Goal: Task Accomplishment & Management: Complete application form

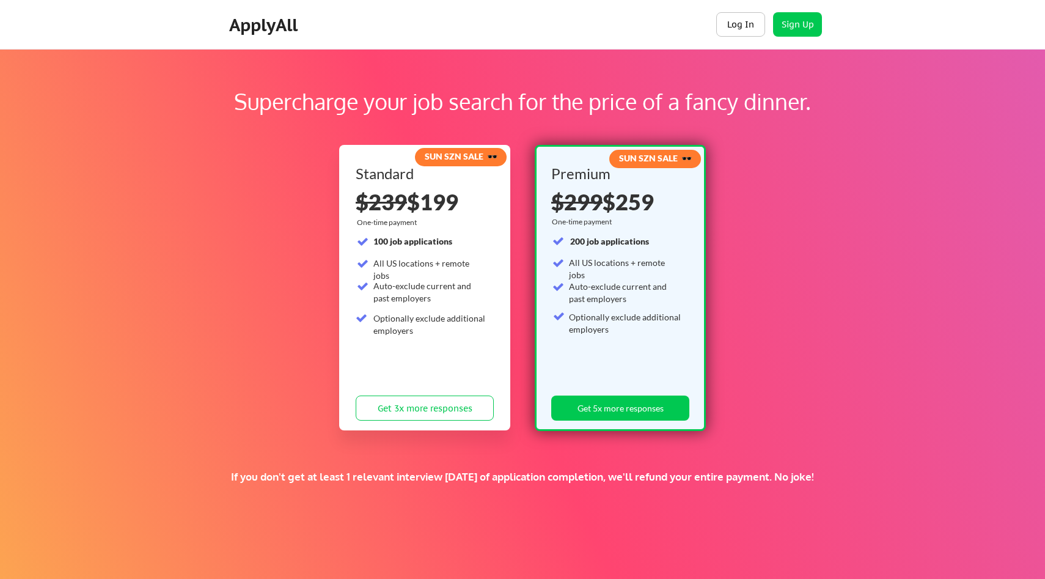
click at [756, 20] on button "Log In" at bounding box center [741, 24] width 49 height 24
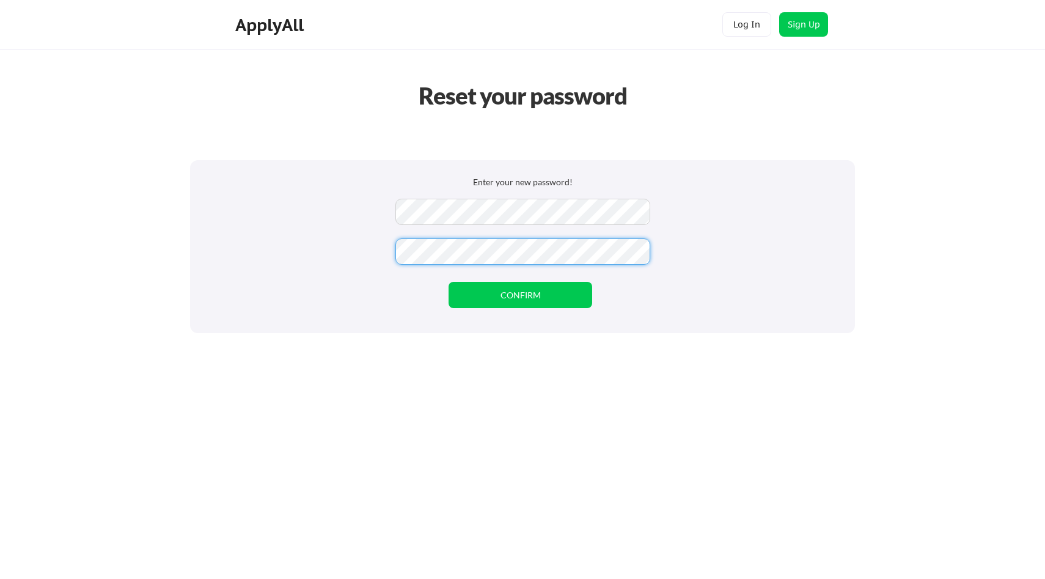
click at [375, 247] on div "Enter your new password! CONFIRM" at bounding box center [522, 246] width 665 height 173
click at [337, 363] on div "Reset your password Enter your new password! CONFIRM" at bounding box center [522, 289] width 1045 height 579
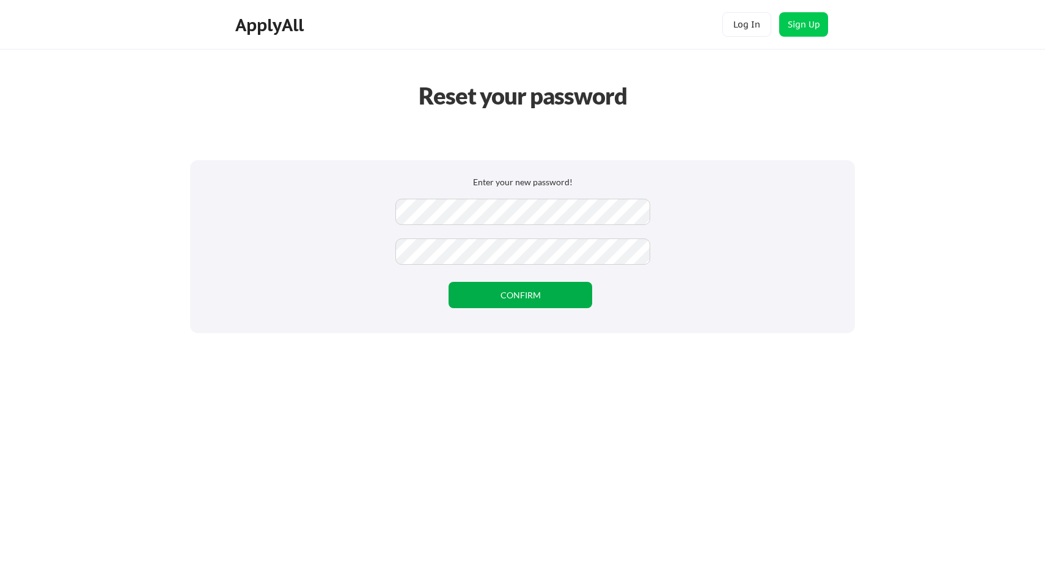
click at [506, 288] on button "CONFIRM" at bounding box center [521, 295] width 144 height 26
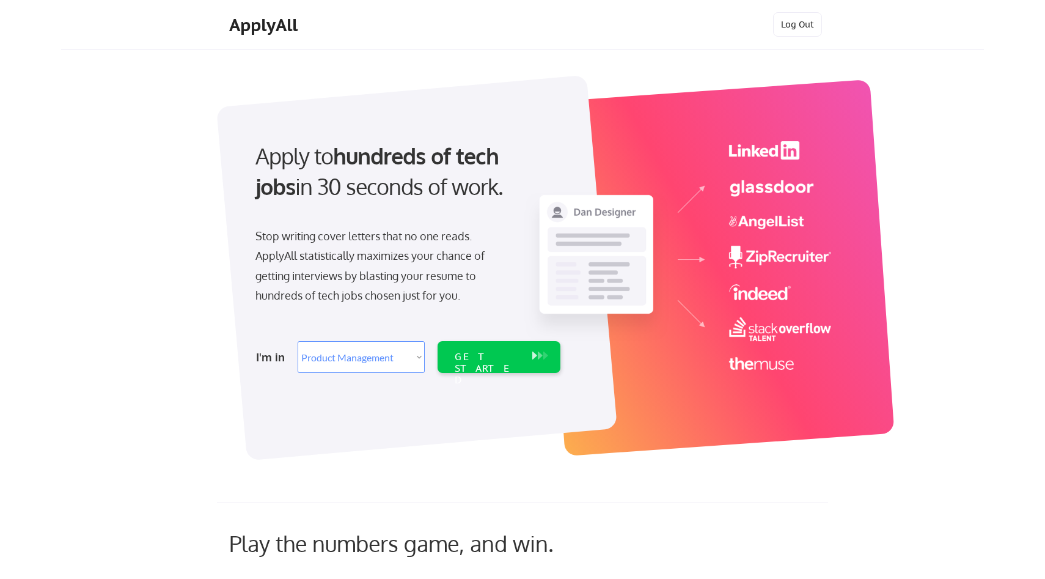
select select ""product""
click at [408, 355] on select "Select Role Software Engineering Product Management Customer Success Sales UI/U…" at bounding box center [361, 357] width 127 height 32
select select ""it_security""
click at [298, 341] on select "Select Role Software Engineering Product Management Customer Success Sales UI/U…" at bounding box center [361, 357] width 127 height 32
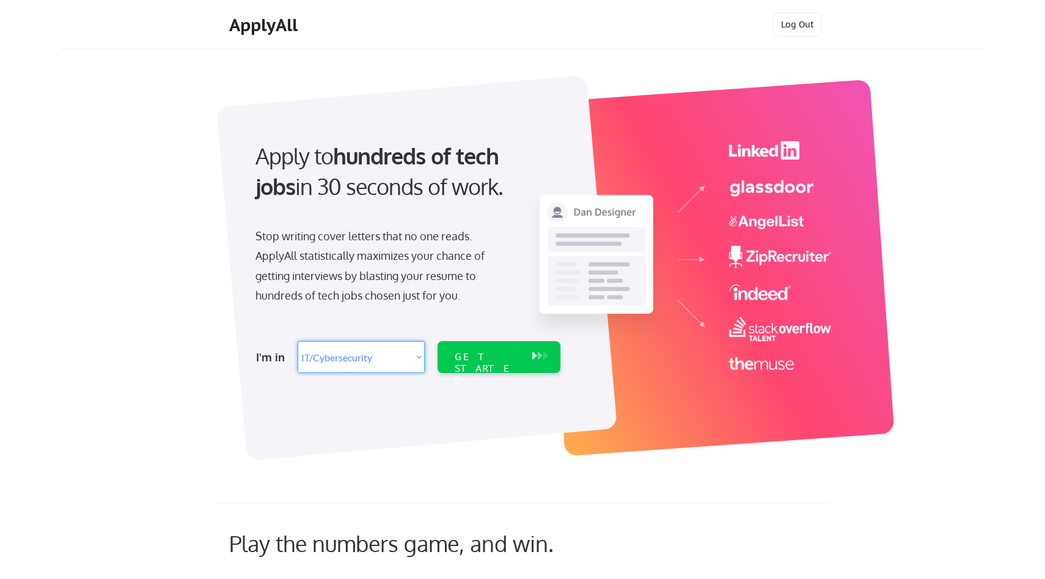
select select ""it_security""
click at [393, 363] on select "Select Role Software Engineering Product Management Customer Success Sales UI/U…" at bounding box center [361, 357] width 127 height 32
select select ""product""
click at [298, 341] on select "Select Role Software Engineering Product Management Customer Success Sales UI/U…" at bounding box center [361, 357] width 127 height 32
select select ""product""
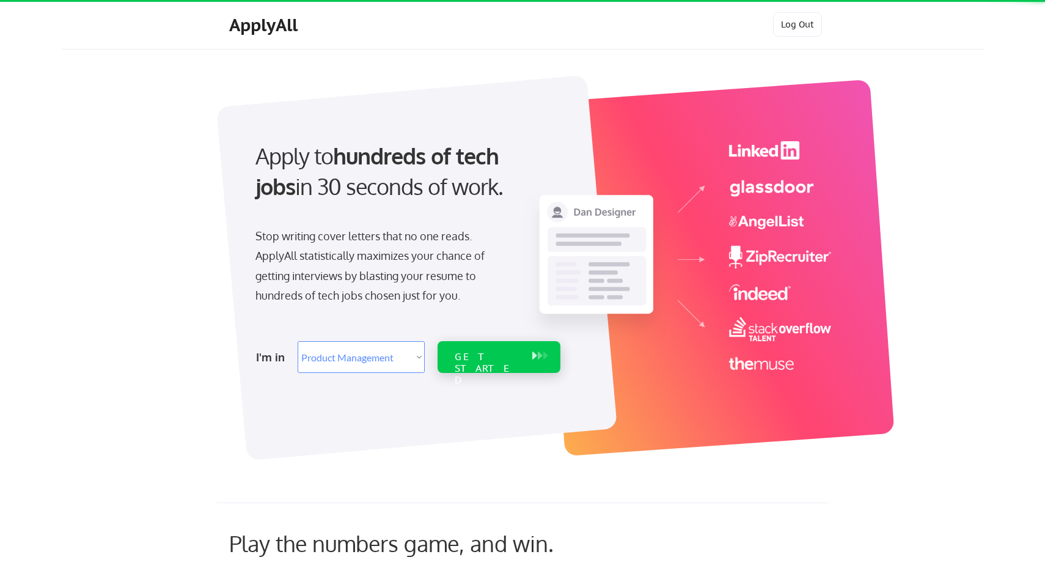
click at [448, 350] on div "GET STARTED" at bounding box center [499, 357] width 123 height 32
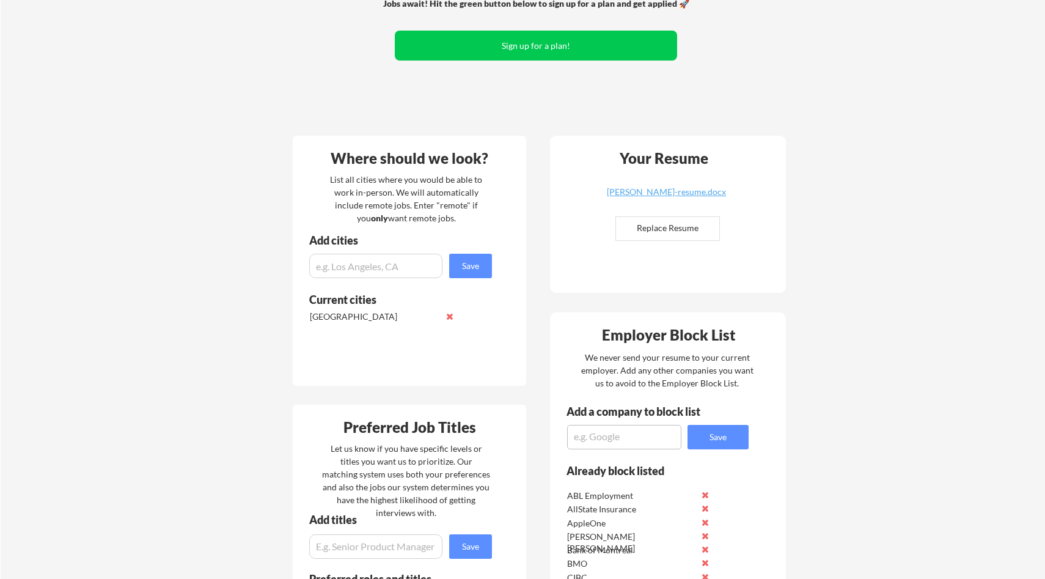
scroll to position [140, 0]
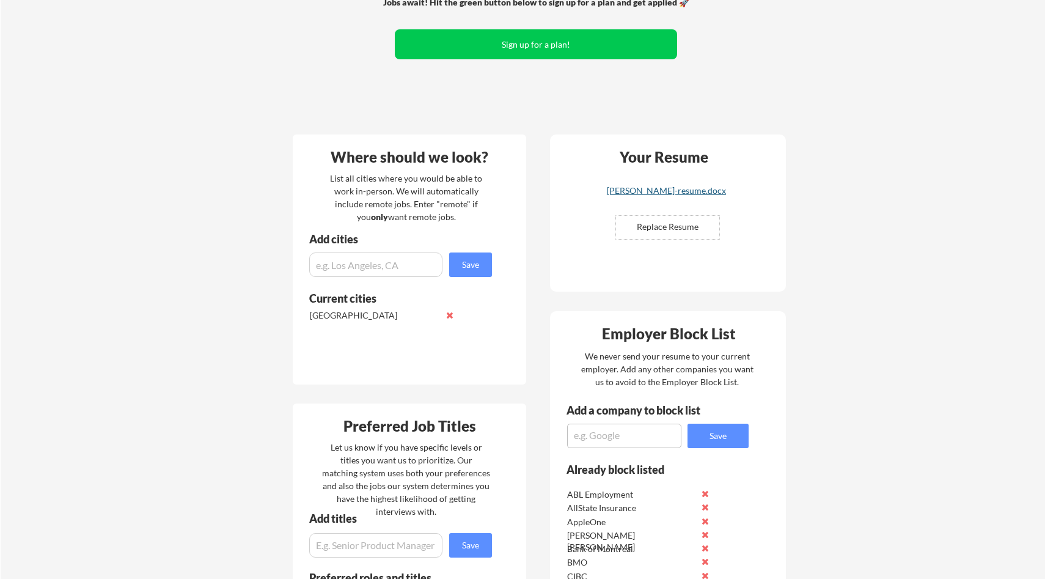
click at [657, 190] on div "kam-birring-resume.docx" at bounding box center [667, 190] width 146 height 9
click at [358, 267] on input "input" at bounding box center [375, 264] width 133 height 24
type input "remote"
click at [460, 268] on button "Save" at bounding box center [470, 264] width 43 height 24
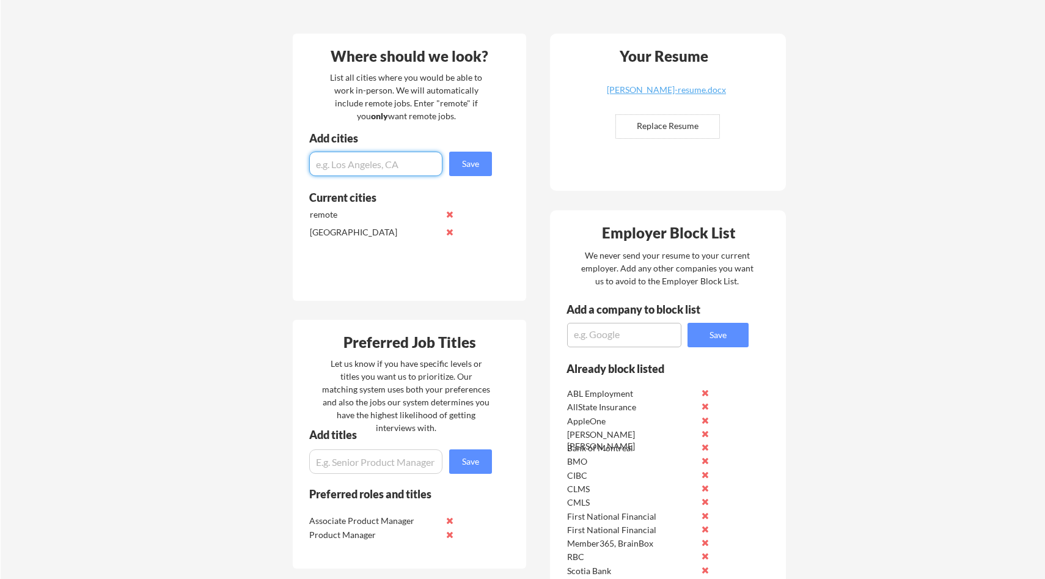
scroll to position [242, 0]
type input "M"
type input "T"
type input "N"
click at [361, 166] on input "input" at bounding box center [375, 162] width 133 height 24
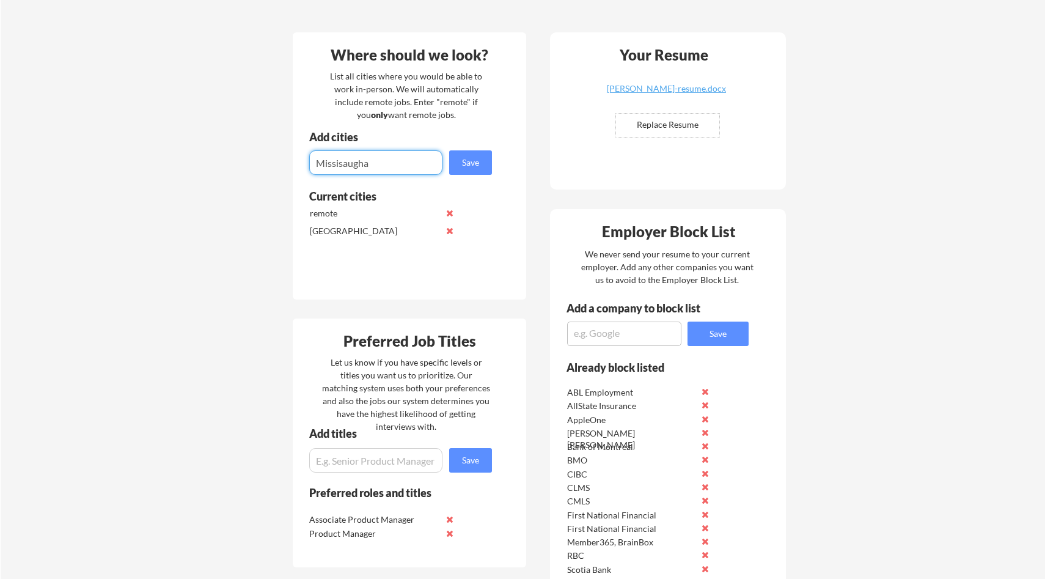
click at [344, 163] on input "input" at bounding box center [375, 162] width 133 height 24
click at [379, 164] on input "input" at bounding box center [375, 162] width 133 height 24
click at [383, 168] on input "input" at bounding box center [375, 162] width 133 height 24
type input "Mississauga"
click at [466, 162] on button "Save" at bounding box center [470, 162] width 43 height 24
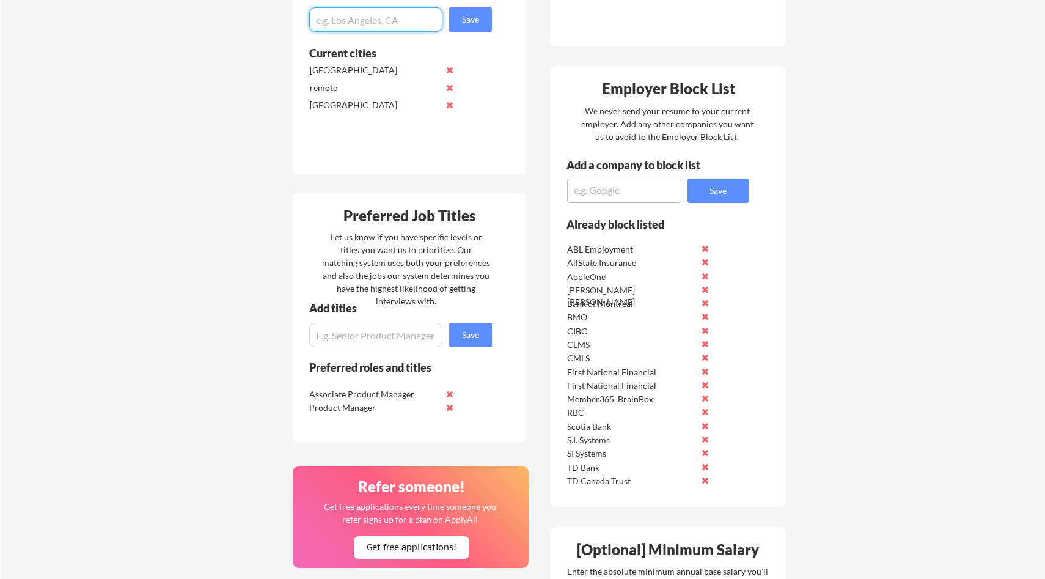
scroll to position [388, 0]
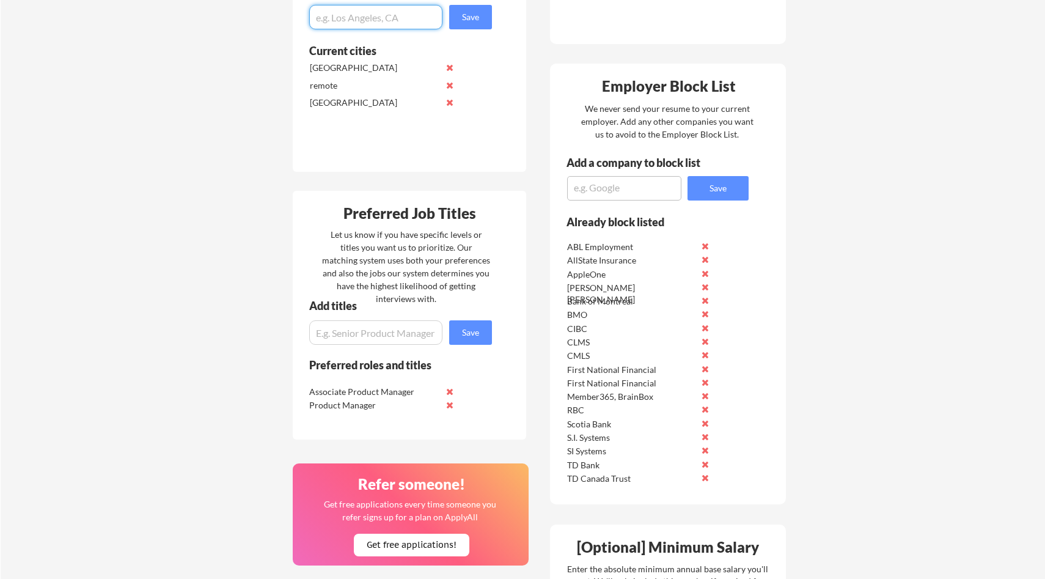
click at [375, 338] on input "input" at bounding box center [375, 332] width 133 height 24
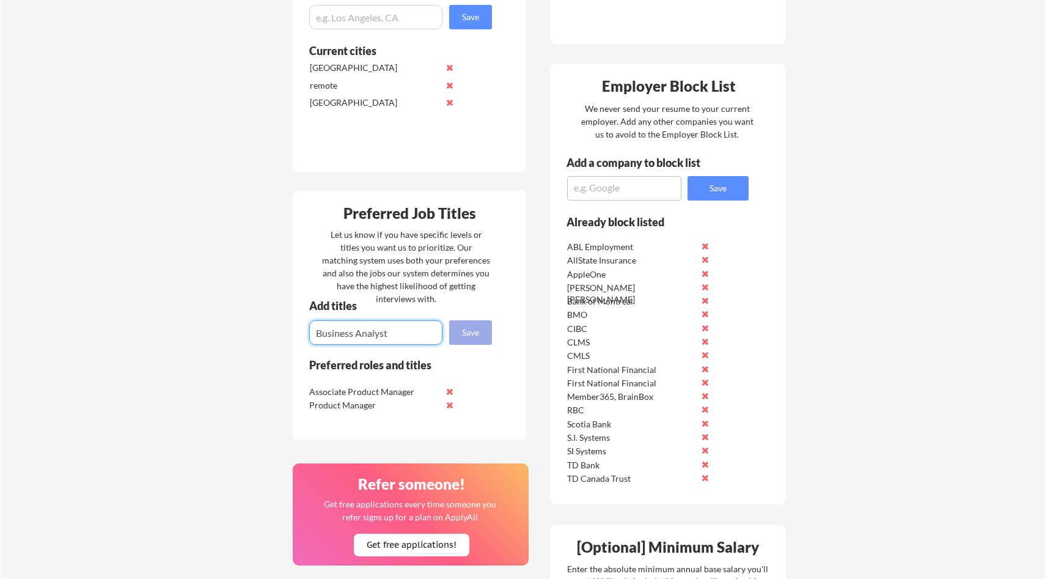
type input "Business Analyst"
click at [466, 333] on button "Save" at bounding box center [470, 332] width 43 height 24
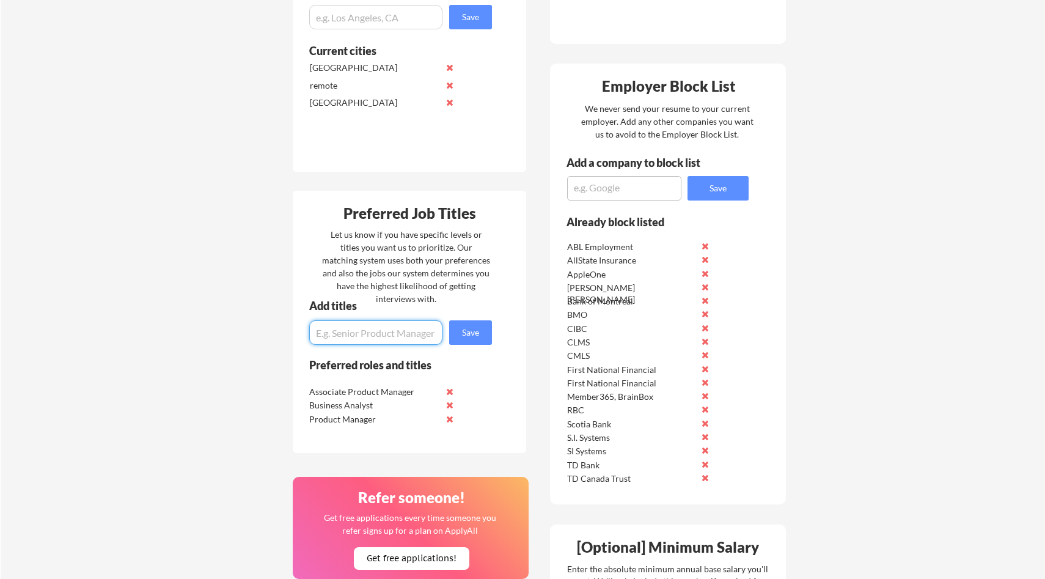
click at [592, 194] on textarea at bounding box center [624, 188] width 114 height 24
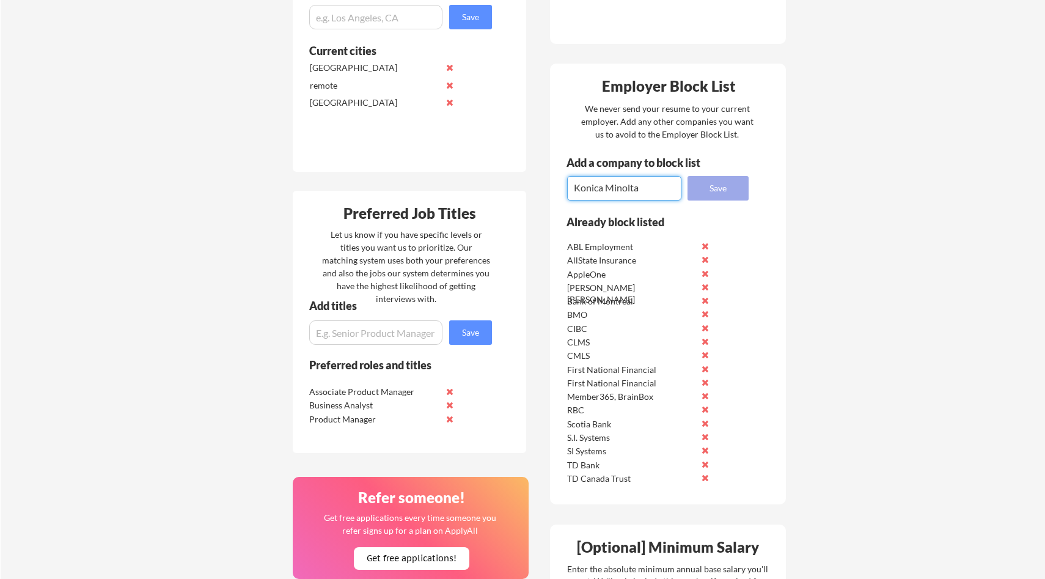
type textarea "Konica Minolta"
click at [728, 186] on button "Save" at bounding box center [718, 188] width 61 height 24
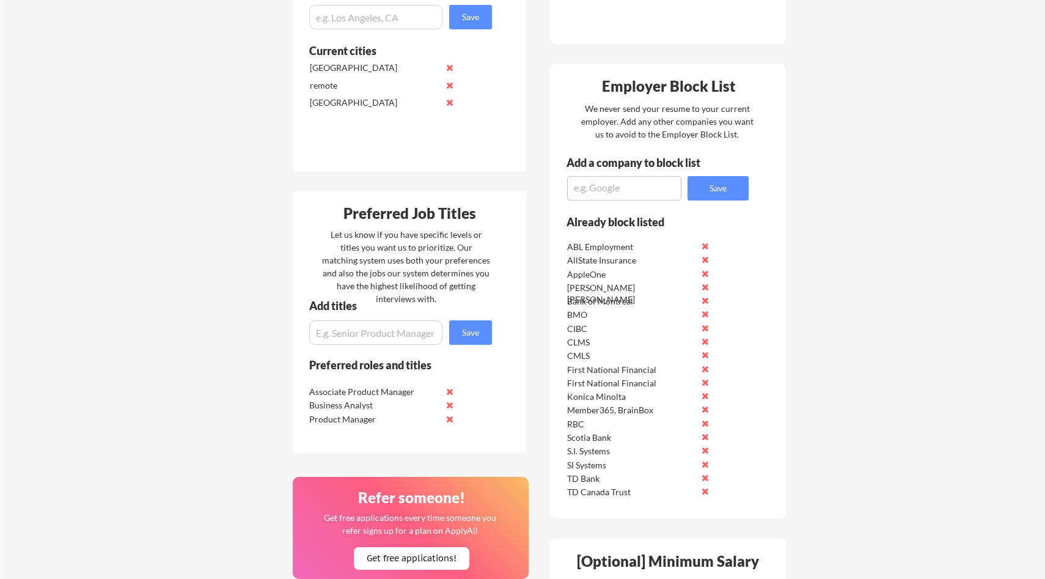
click at [654, 186] on textarea at bounding box center [624, 188] width 114 height 24
type textarea "Modash"
click at [727, 180] on button "Save" at bounding box center [718, 188] width 61 height 24
click at [658, 185] on textarea at bounding box center [624, 188] width 114 height 24
click at [705, 367] on button at bounding box center [705, 368] width 9 height 9
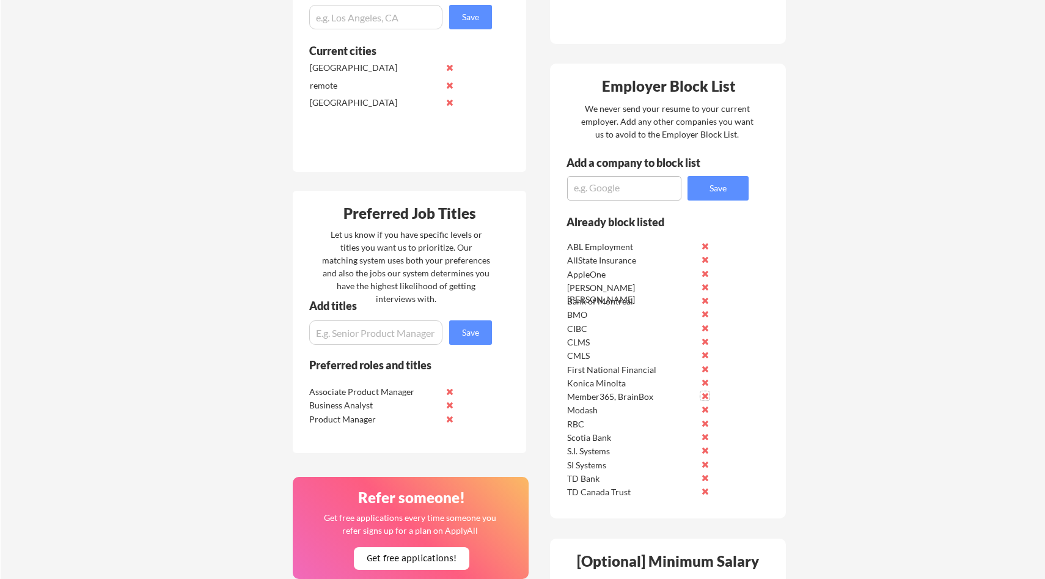
click at [705, 393] on button at bounding box center [705, 395] width 9 height 9
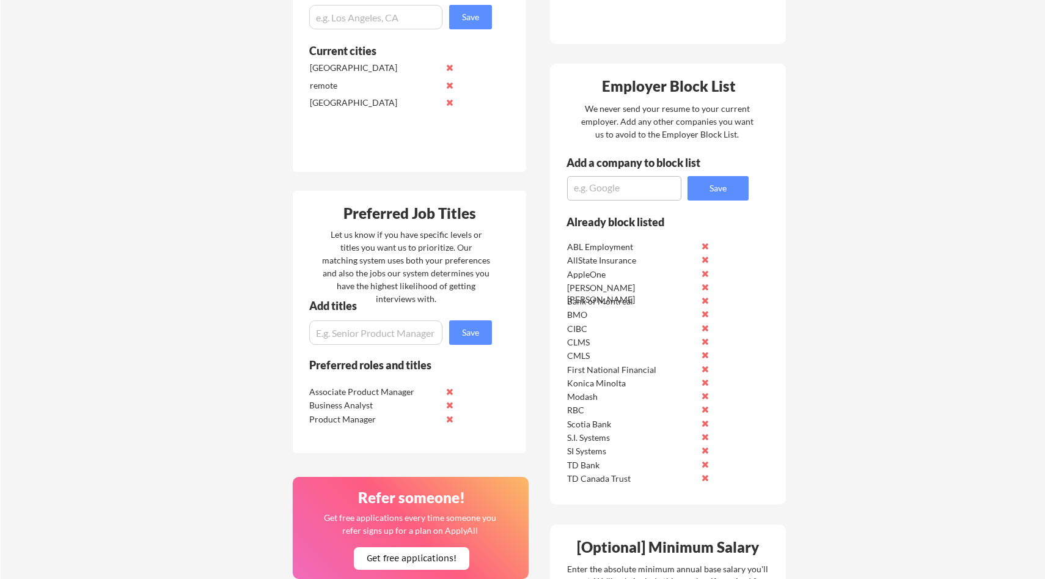
click at [597, 185] on textarea at bounding box center [624, 188] width 114 height 24
type textarea "Member365"
click at [709, 179] on button "Save" at bounding box center [718, 188] width 61 height 24
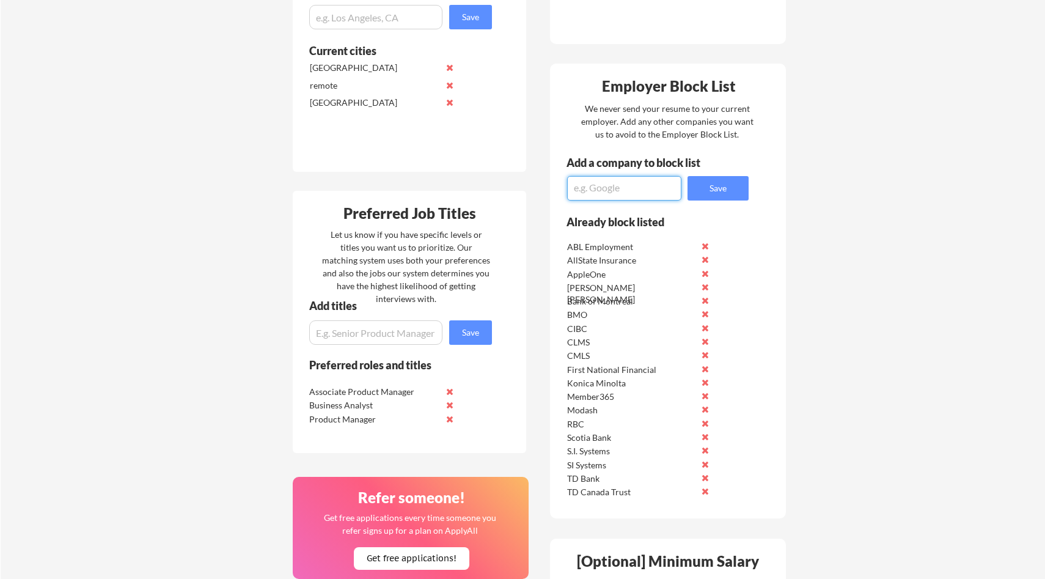
click at [633, 190] on textarea at bounding box center [624, 188] width 114 height 24
type textarea "BrainBox"
click at [740, 188] on button "Save" at bounding box center [718, 188] width 61 height 24
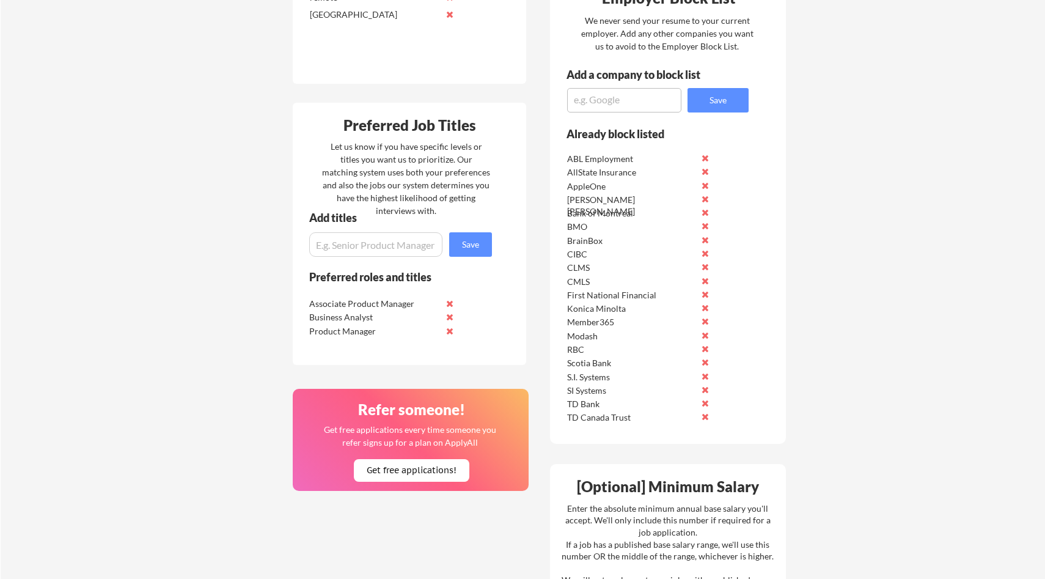
scroll to position [474, 0]
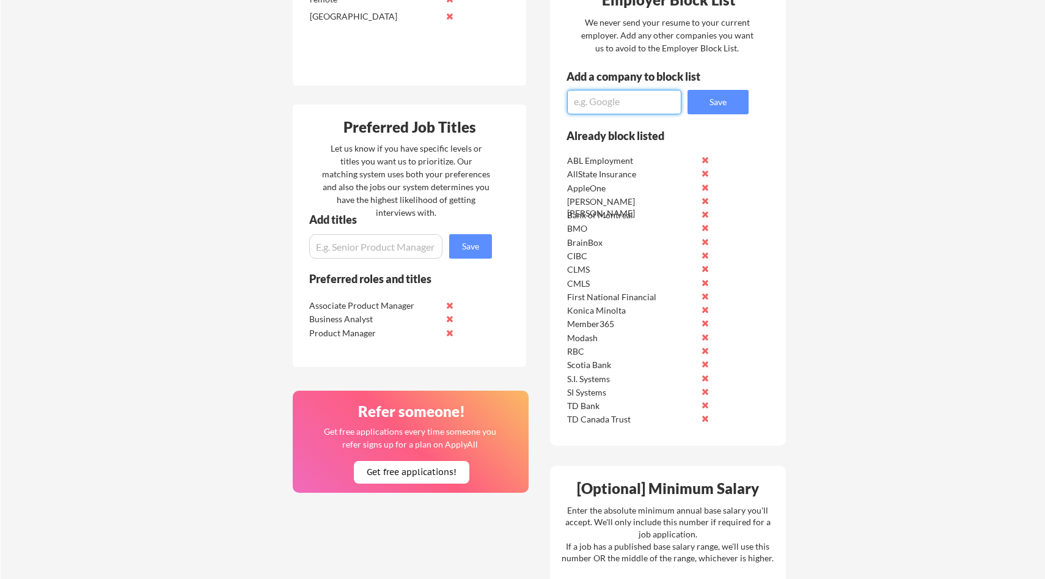
click at [613, 92] on textarea at bounding box center [624, 102] width 114 height 24
type textarea "Rogers"
click at [715, 98] on button "Save" at bounding box center [718, 102] width 61 height 24
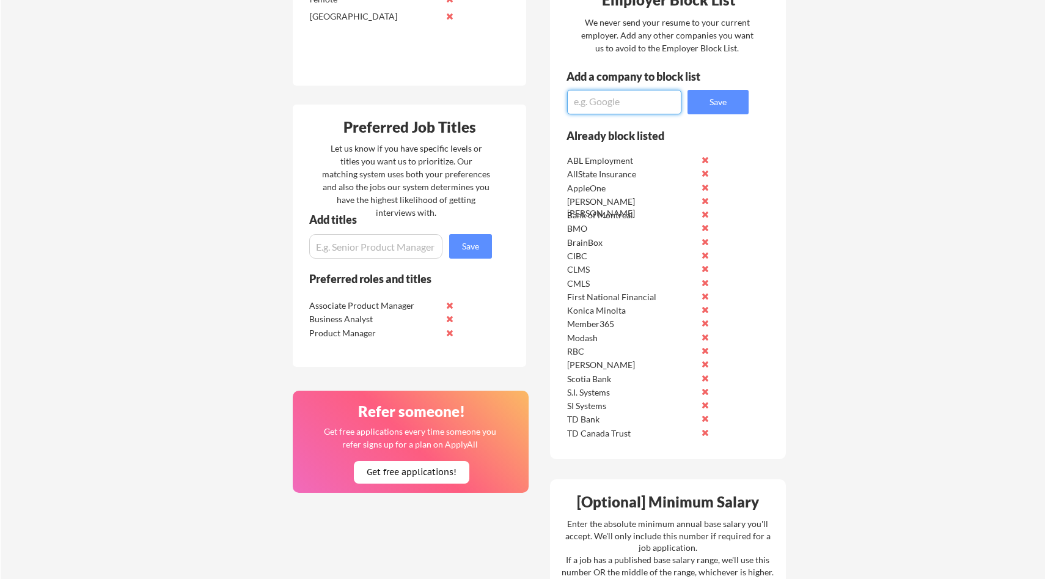
click at [603, 104] on textarea at bounding box center [624, 102] width 114 height 24
paste textarea "support@jobscan.co"
type textarea "s"
click at [590, 94] on textarea at bounding box center [624, 102] width 114 height 24
paste textarea "emergiTEL"
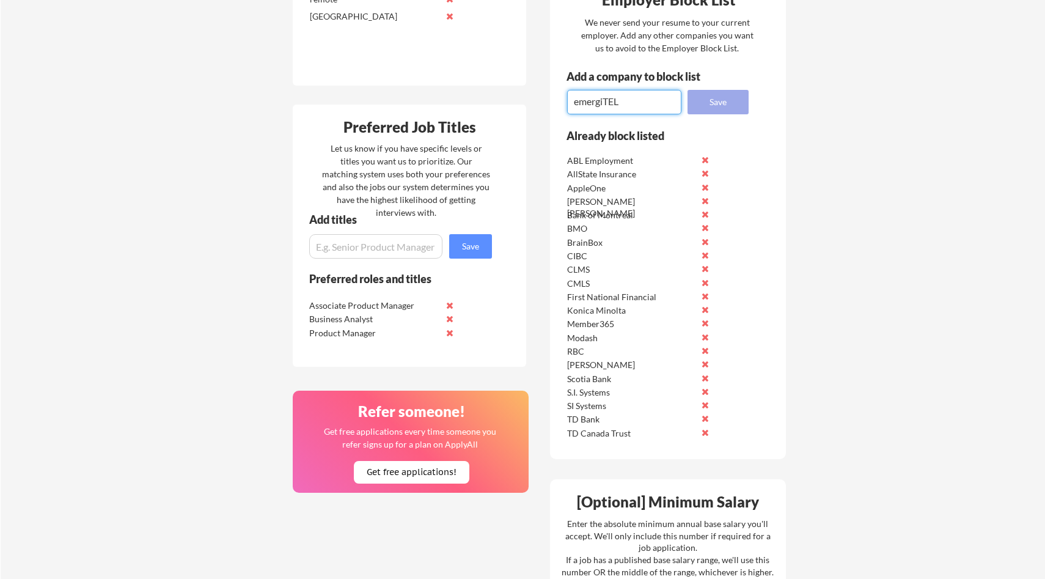
type textarea "emergiTEL"
click at [736, 98] on button "Save" at bounding box center [718, 102] width 61 height 24
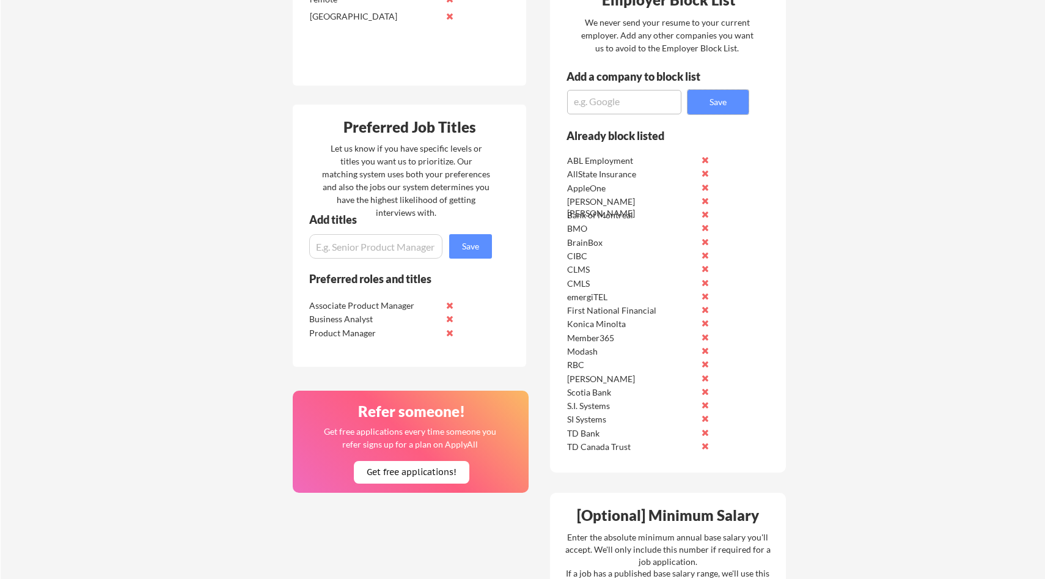
click at [595, 106] on textarea at bounding box center [624, 102] width 114 height 24
type textarea "People Store"
click at [709, 101] on button "Save" at bounding box center [718, 102] width 61 height 24
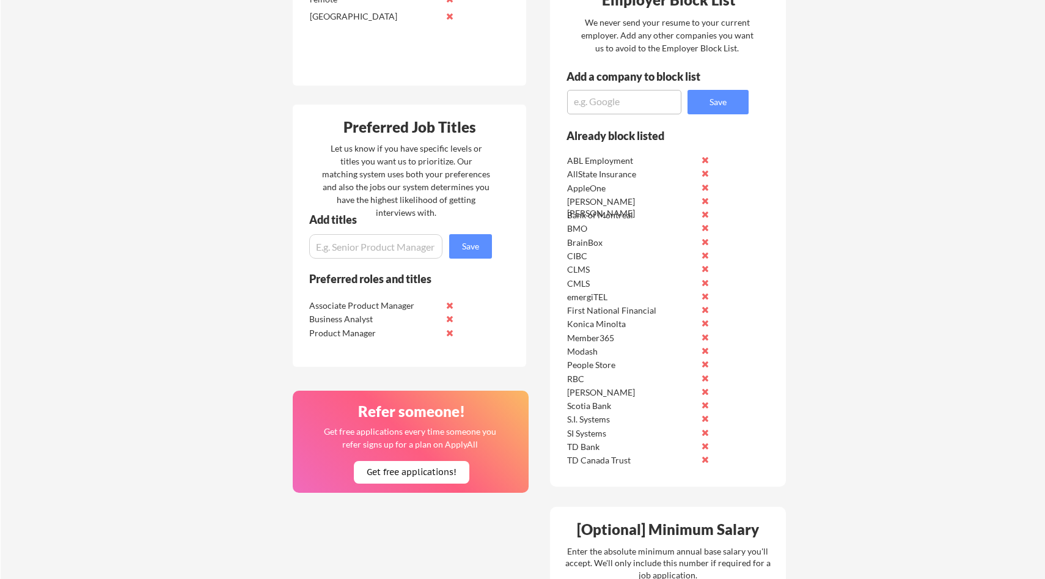
click at [620, 100] on textarea at bounding box center [624, 102] width 114 height 24
type textarea "Tal Group"
click at [693, 103] on button "Save" at bounding box center [718, 102] width 61 height 24
click at [609, 100] on textarea at bounding box center [624, 102] width 114 height 24
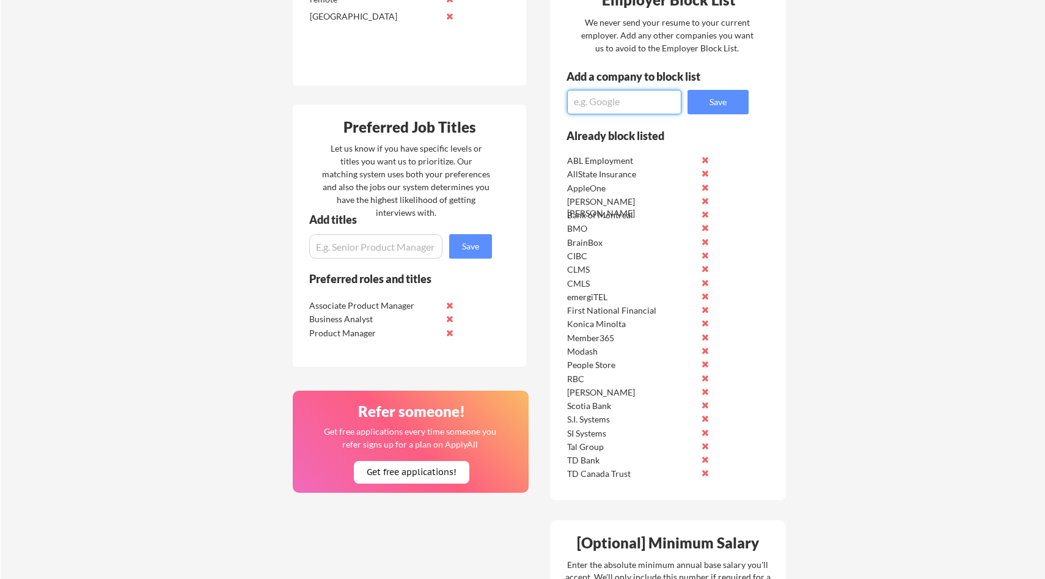
paste textarea "Aerotek"
type textarea "Aerotek"
click at [729, 97] on button "Save" at bounding box center [718, 102] width 61 height 24
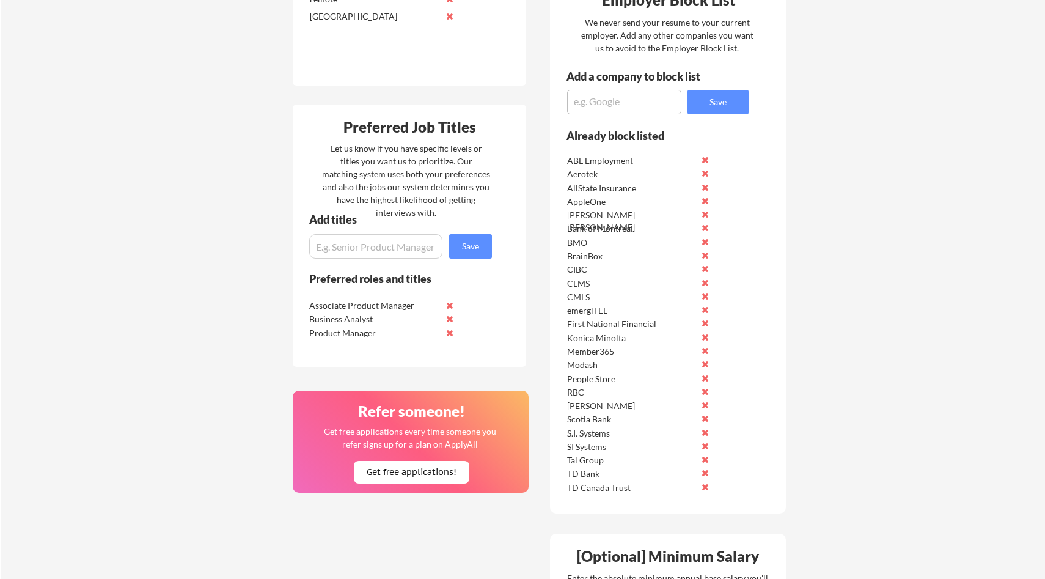
click at [603, 101] on textarea at bounding box center [624, 102] width 114 height 24
type textarea "Manpower"
click at [709, 97] on button "Save" at bounding box center [718, 102] width 61 height 24
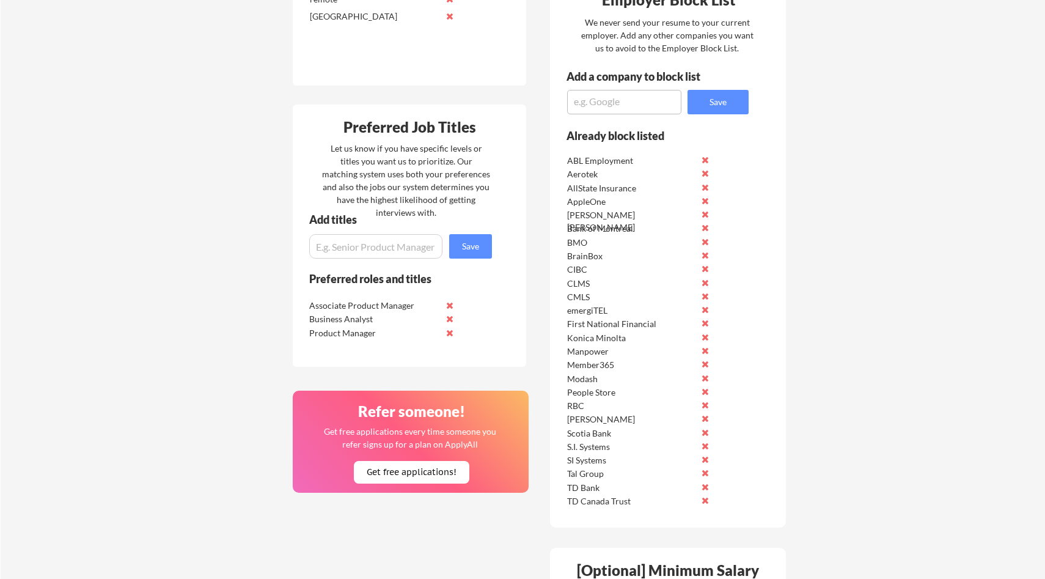
click at [630, 97] on textarea at bounding box center [624, 102] width 114 height 24
type textarea "Randstad"
click at [706, 101] on button "Save" at bounding box center [718, 102] width 61 height 24
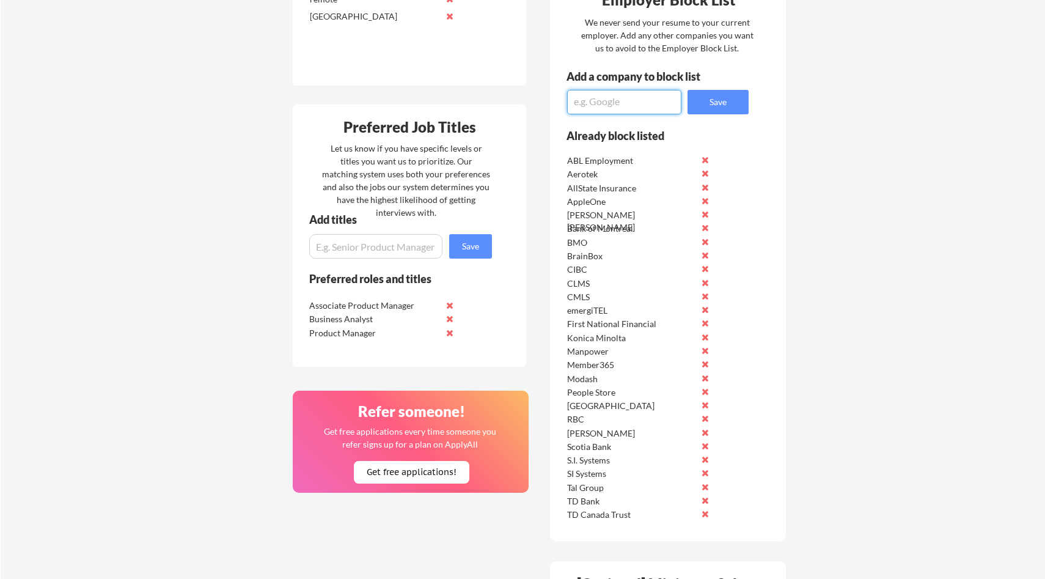
click at [638, 100] on textarea at bounding box center [624, 102] width 114 height 24
type textarea "Hays"
click at [735, 100] on button "Save" at bounding box center [718, 102] width 61 height 24
click at [625, 98] on textarea at bounding box center [624, 102] width 114 height 24
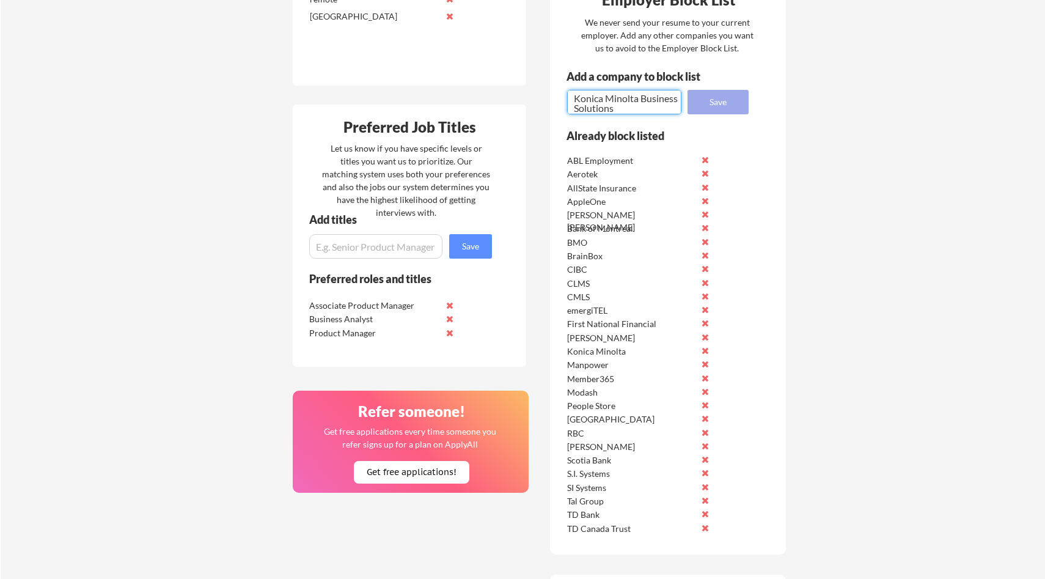
type textarea "Konica Minolta Business Solutions"
click at [710, 108] on button "Save" at bounding box center [718, 102] width 61 height 24
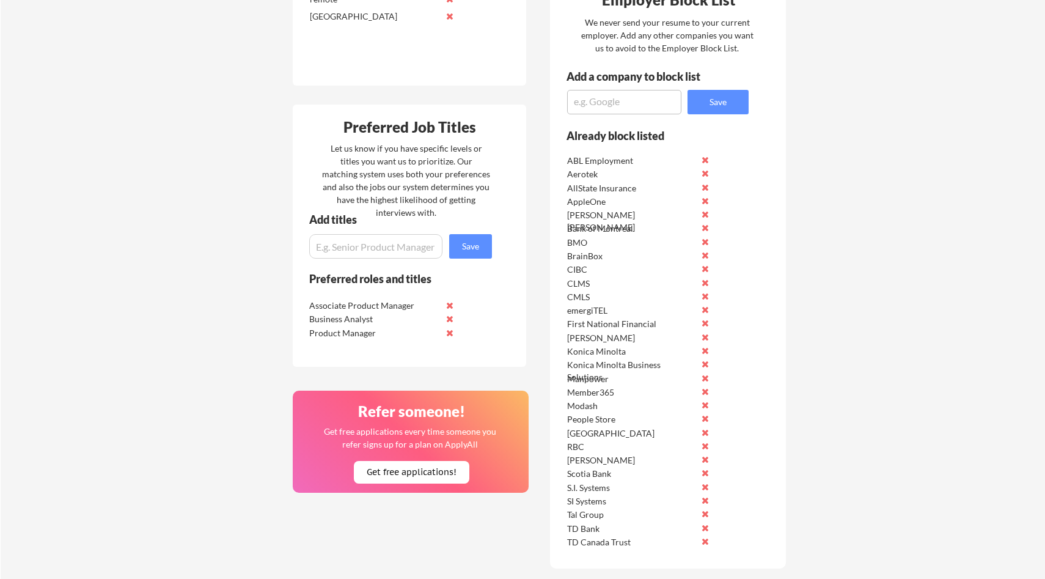
click at [646, 99] on textarea at bounding box center [624, 102] width 114 height 24
type textarea "Canon Canada"
click at [717, 93] on button "Save" at bounding box center [718, 102] width 61 height 24
click at [628, 106] on textarea at bounding box center [624, 102] width 114 height 24
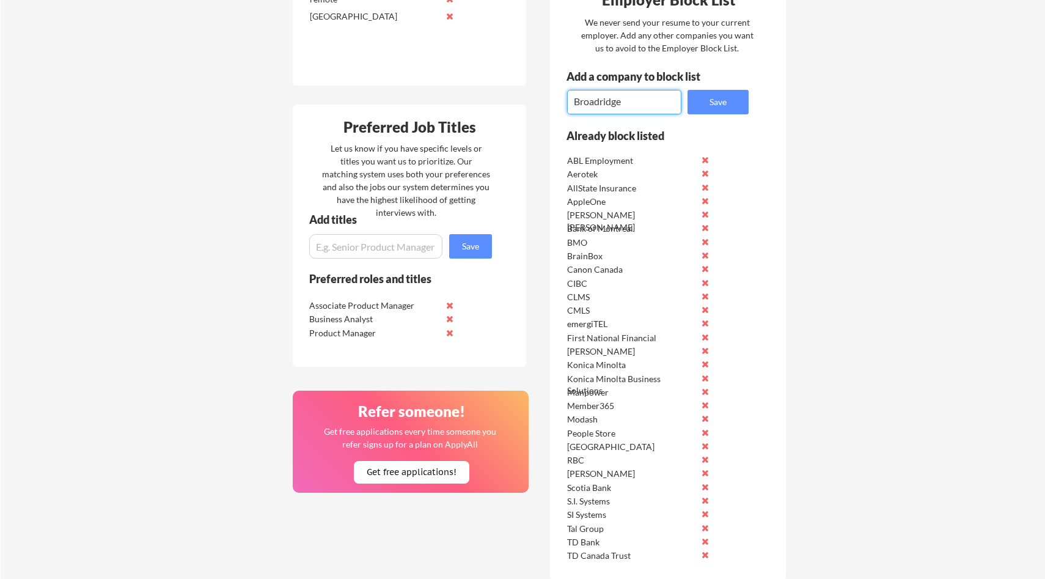
click at [602, 101] on textarea "Broadridge" at bounding box center [624, 102] width 114 height 24
click at [594, 101] on textarea "Broadridge" at bounding box center [624, 102] width 114 height 24
click at [625, 106] on textarea "Broadridge" at bounding box center [624, 102] width 114 height 24
type textarea "Broadridge"
click at [592, 102] on textarea "Broadridge" at bounding box center [624, 102] width 114 height 24
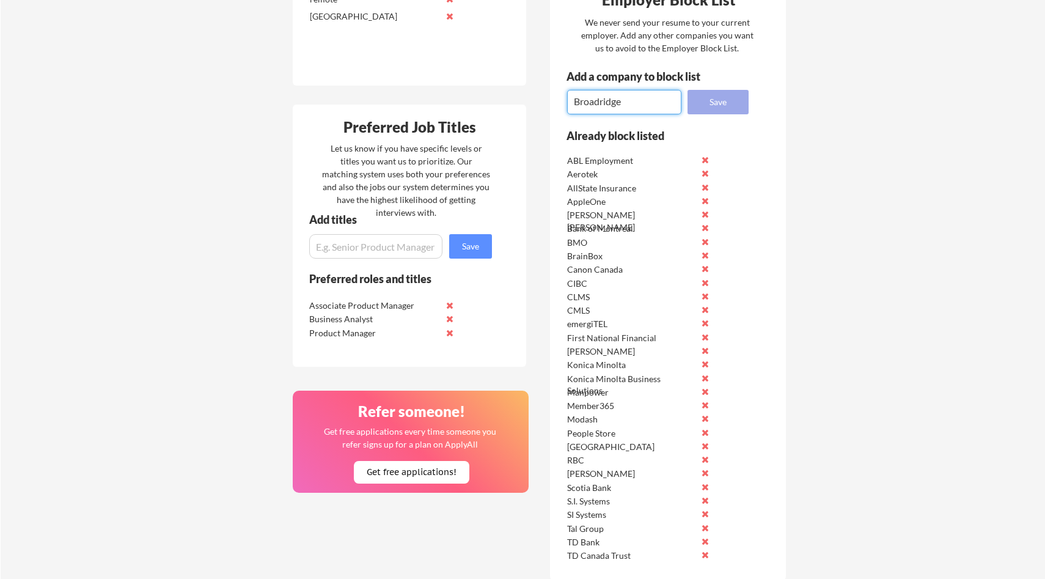
click at [709, 97] on button "Save" at bounding box center [718, 102] width 61 height 24
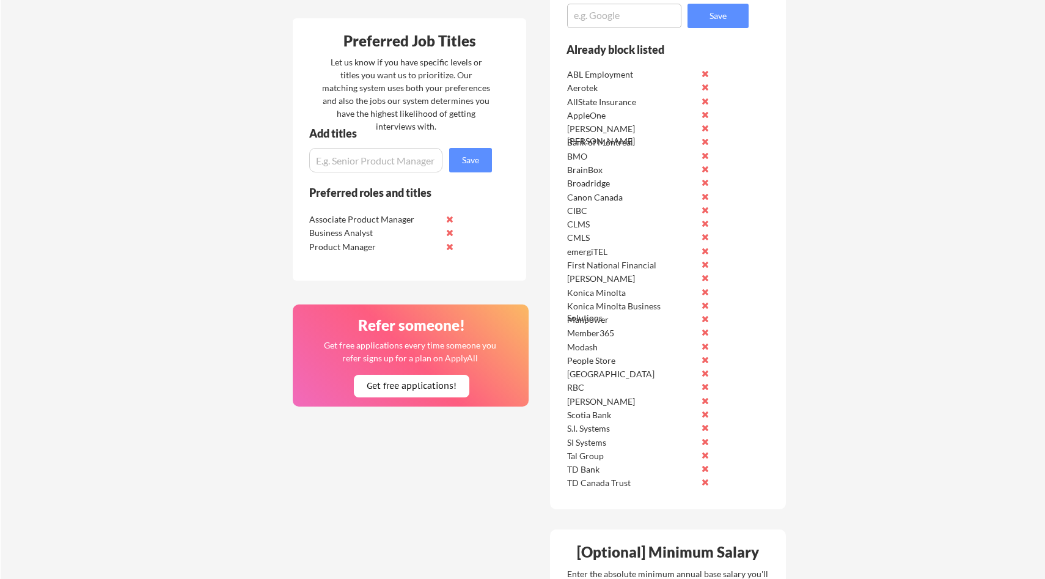
scroll to position [562, 0]
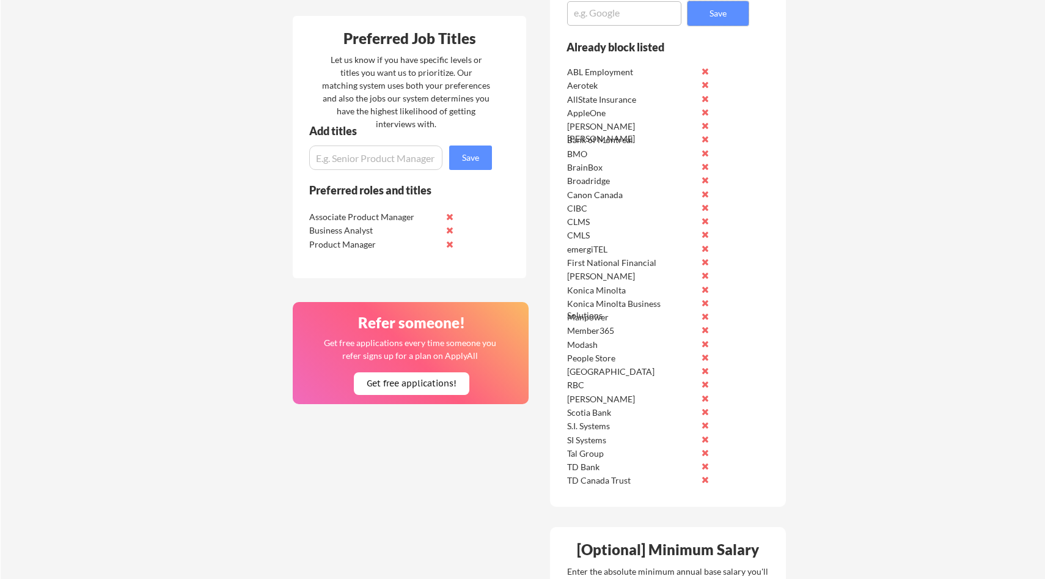
click at [704, 221] on button at bounding box center [705, 220] width 9 height 9
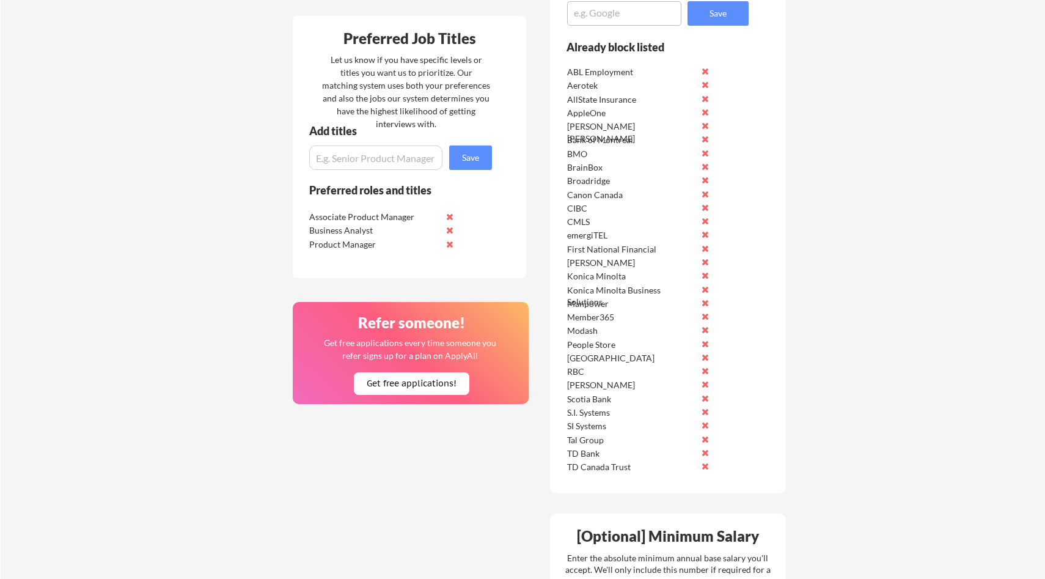
click at [616, 11] on textarea at bounding box center [624, 13] width 114 height 24
type textarea "Roots"
click at [702, 17] on button "Save" at bounding box center [718, 13] width 61 height 24
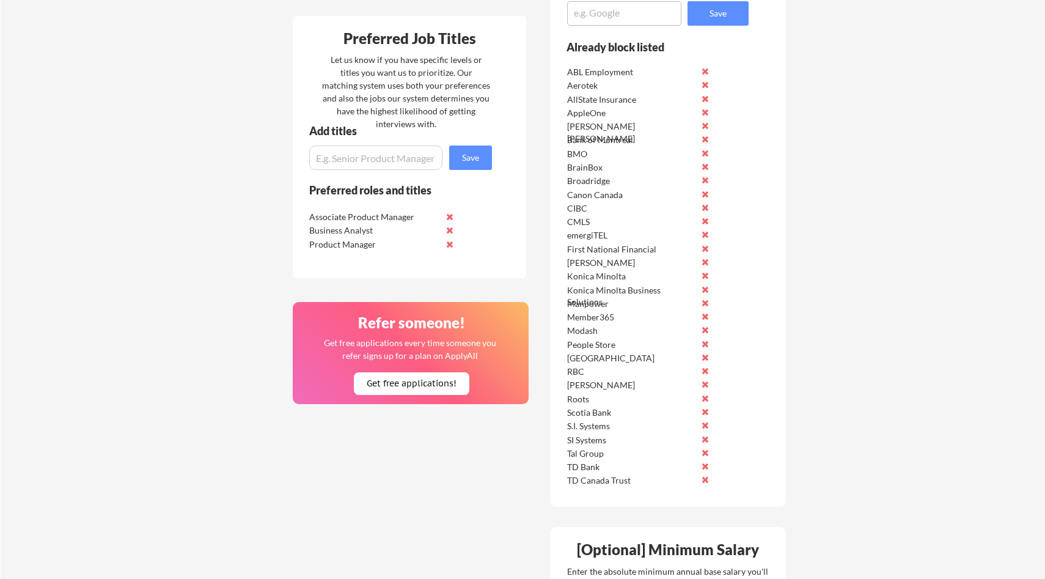
click at [621, 7] on textarea at bounding box center [624, 13] width 114 height 24
type textarea "Del Property"
click at [717, 10] on button "Save" at bounding box center [718, 13] width 61 height 24
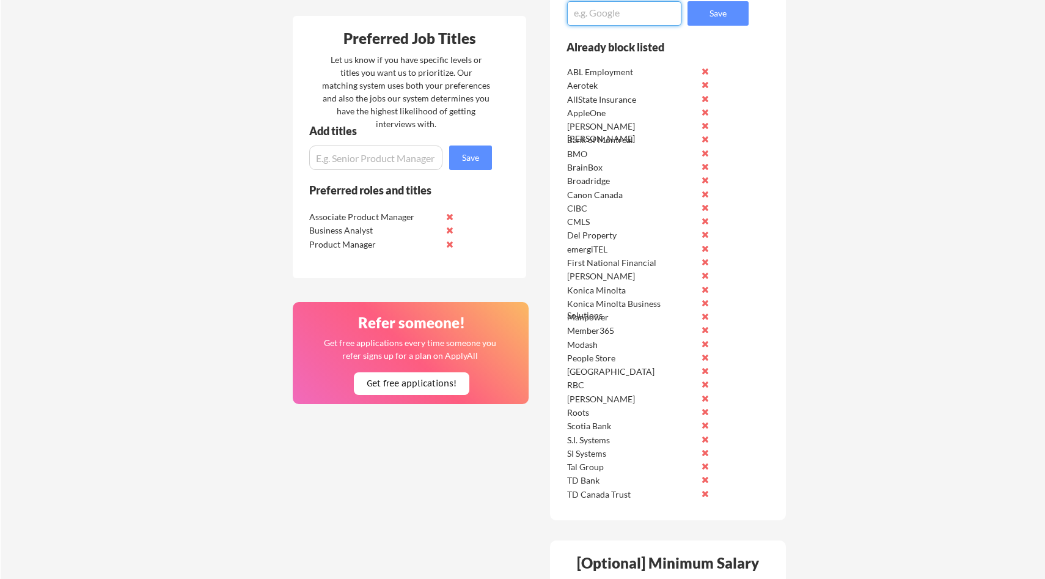
click at [617, 13] on textarea at bounding box center [624, 13] width 114 height 24
type textarea "D"
click at [598, 9] on textarea at bounding box center [624, 13] width 114 height 24
type textarea "Topron Consulting"
click at [707, 17] on button "Save" at bounding box center [718, 13] width 61 height 24
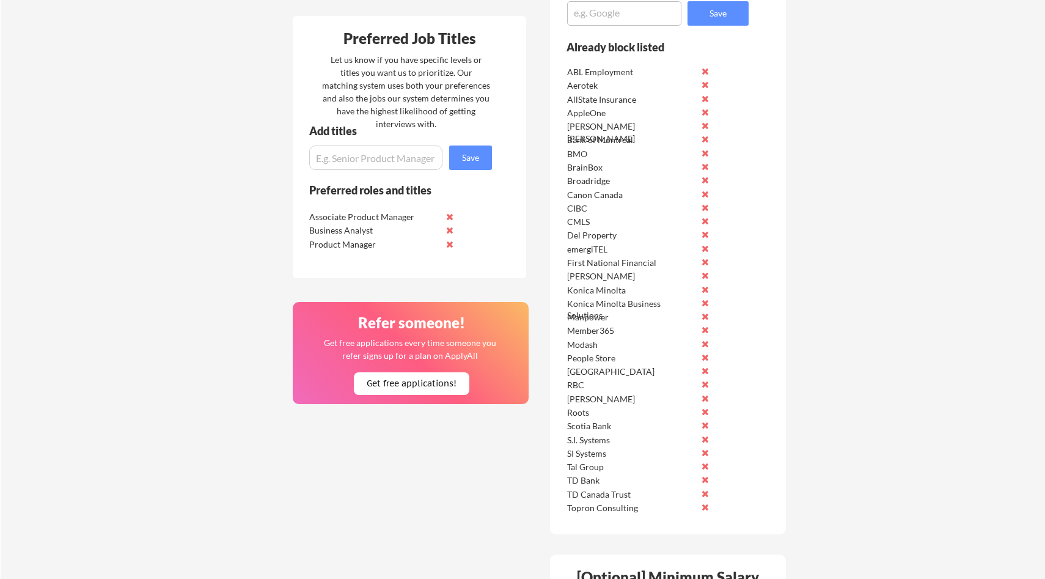
click at [633, 17] on textarea at bounding box center [624, 13] width 114 height 24
type textarea "Improvtek"
click at [695, 13] on button "Save" at bounding box center [718, 13] width 61 height 24
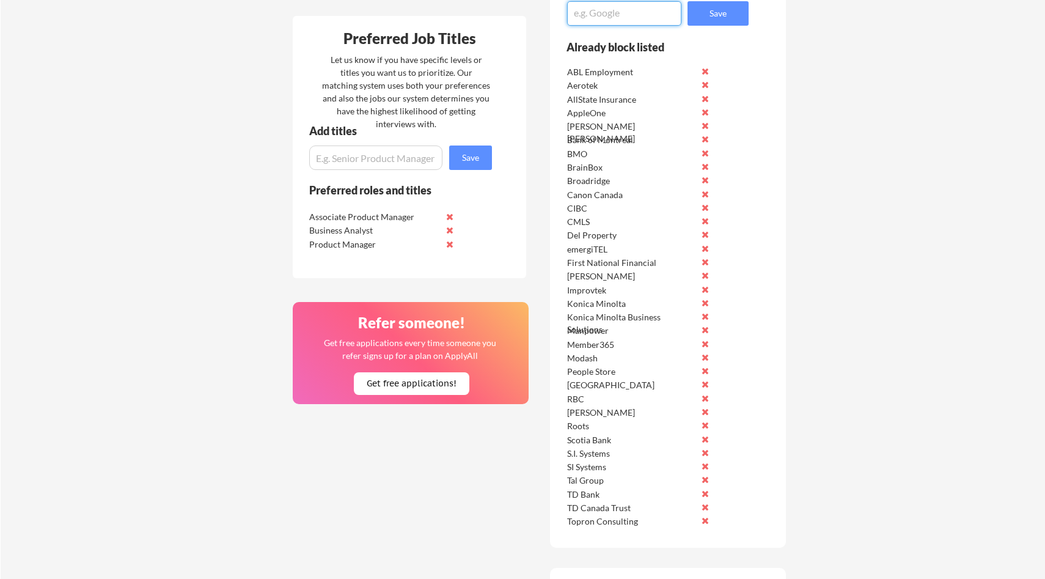
click at [584, 10] on textarea at bounding box center [624, 13] width 114 height 24
type textarea "Topron"
click at [712, 12] on button "Save" at bounding box center [718, 13] width 61 height 24
click at [663, 10] on textarea at bounding box center [624, 13] width 114 height 24
type textarea "Improvtek Consulting"
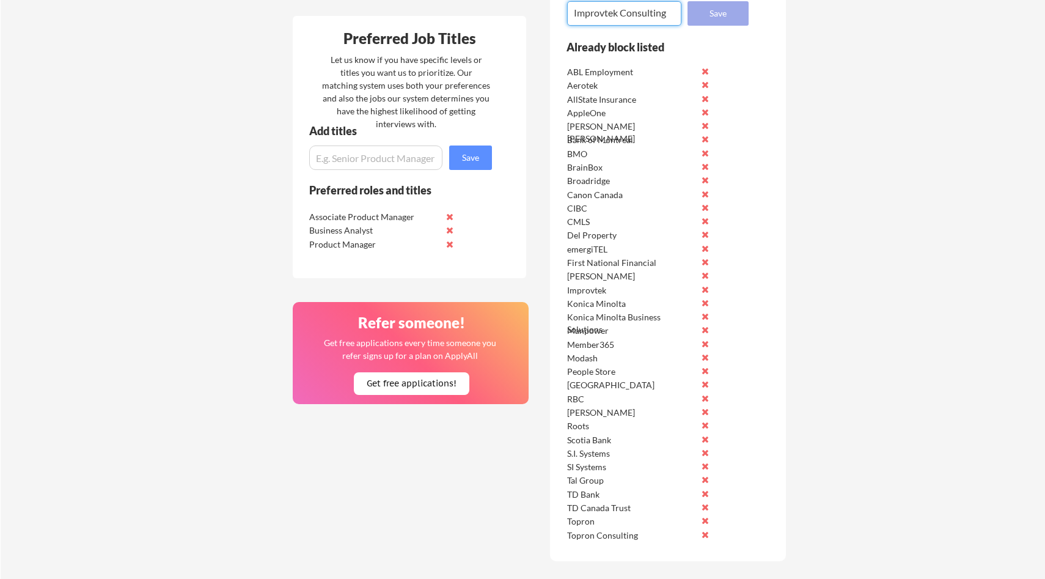
click at [711, 24] on button "Save" at bounding box center [718, 13] width 61 height 24
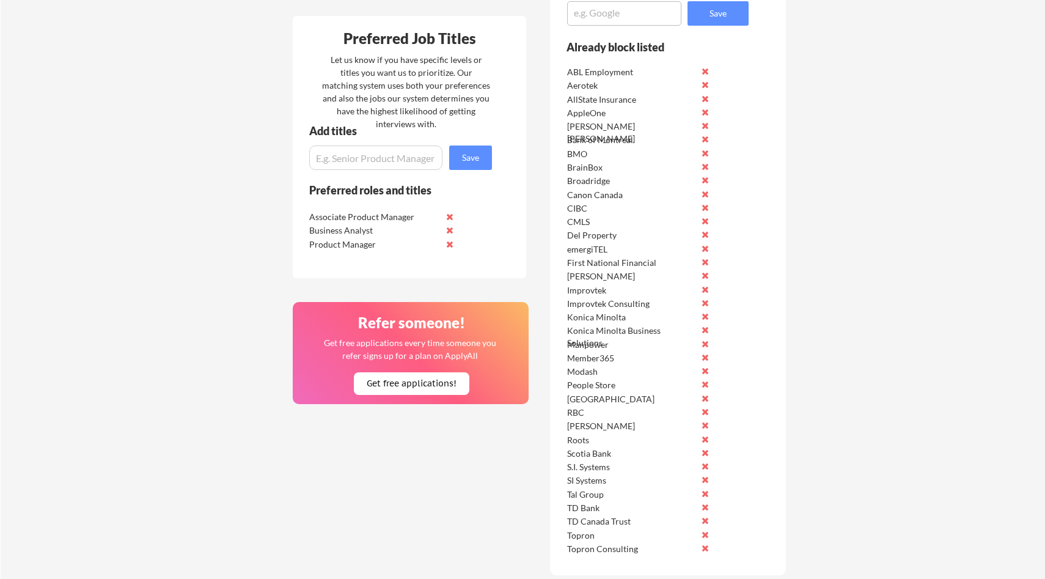
click at [592, 15] on textarea at bounding box center [624, 13] width 114 height 24
type textarea "IXACT Contact Solutions"
click at [717, 14] on button "Save" at bounding box center [718, 13] width 61 height 24
click at [620, 15] on textarea at bounding box center [624, 13] width 114 height 24
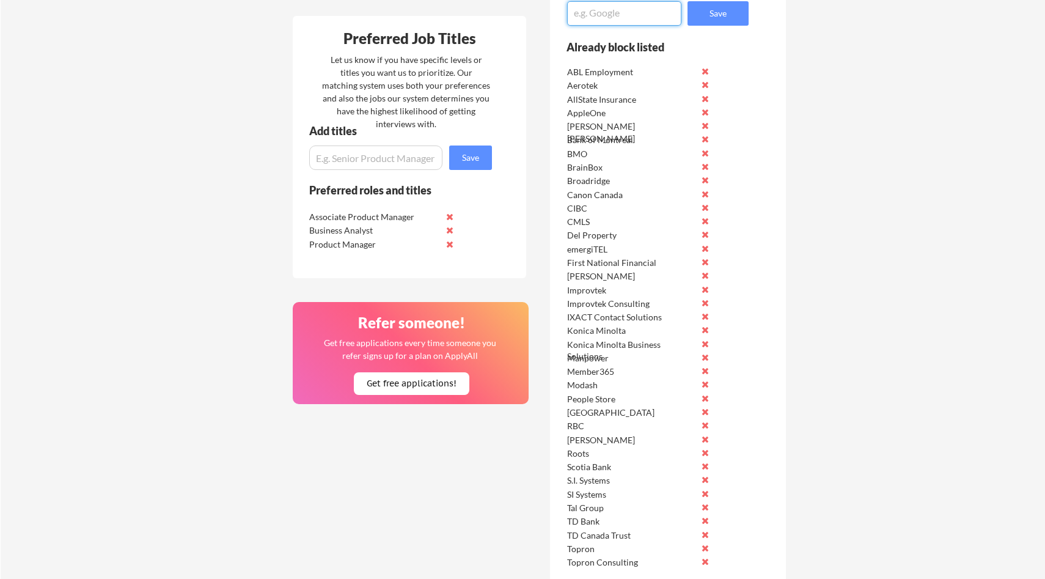
click at [616, 15] on textarea at bounding box center [624, 13] width 114 height 24
paste textarea "Morris Real Estate Marketing Group"
type textarea "Morris Real Estate Marketing Group"
click at [734, 2] on button "Save" at bounding box center [718, 13] width 61 height 24
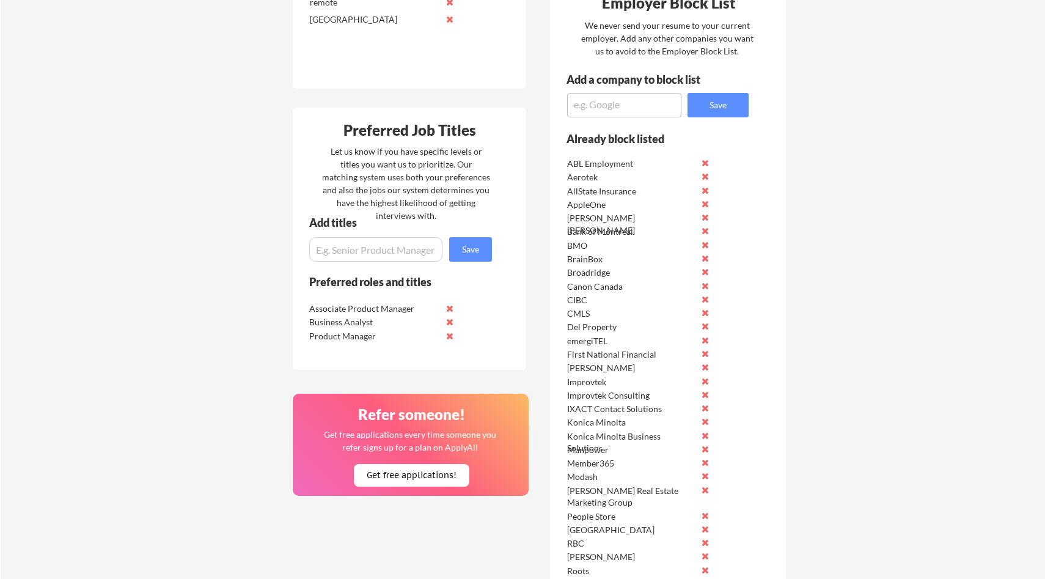
scroll to position [458, 0]
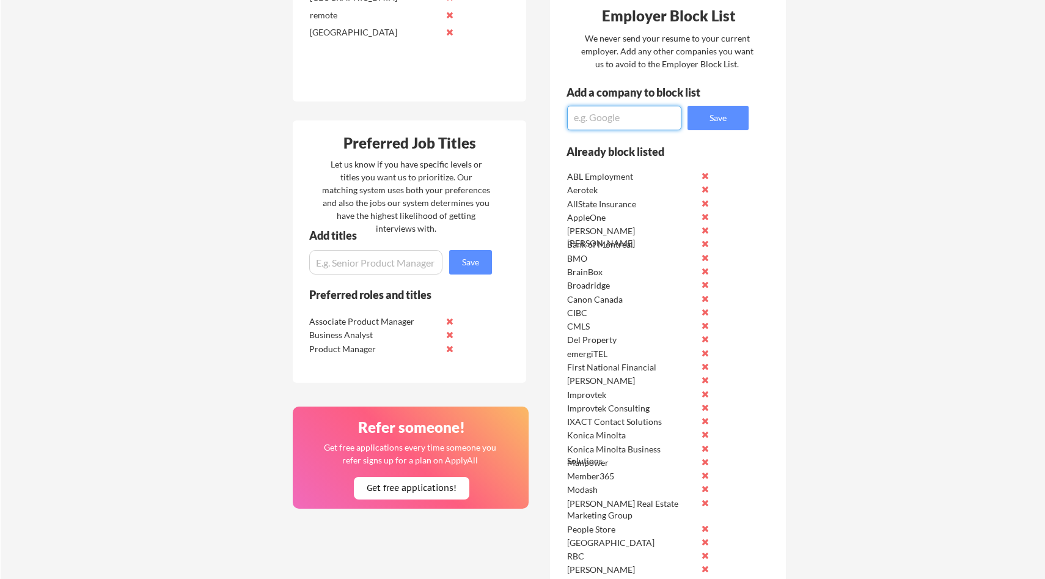
click at [583, 122] on textarea at bounding box center [624, 118] width 114 height 24
type textarea "JD and Sons"
click at [726, 117] on button "Save" at bounding box center [718, 118] width 61 height 24
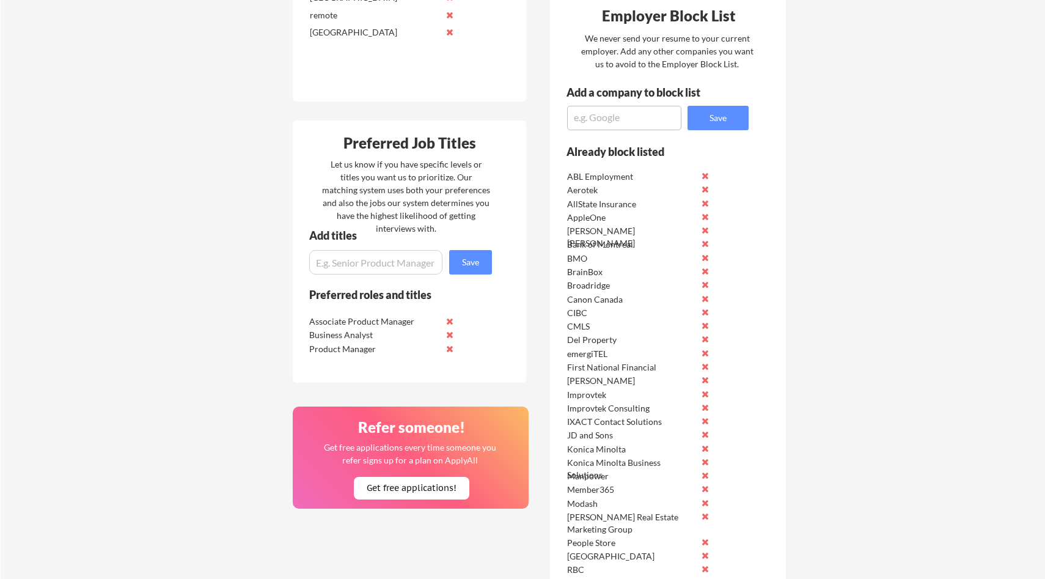
click at [598, 116] on textarea at bounding box center [624, 118] width 114 height 24
type textarea "Magnum"
click at [714, 125] on button "Save" at bounding box center [718, 118] width 61 height 24
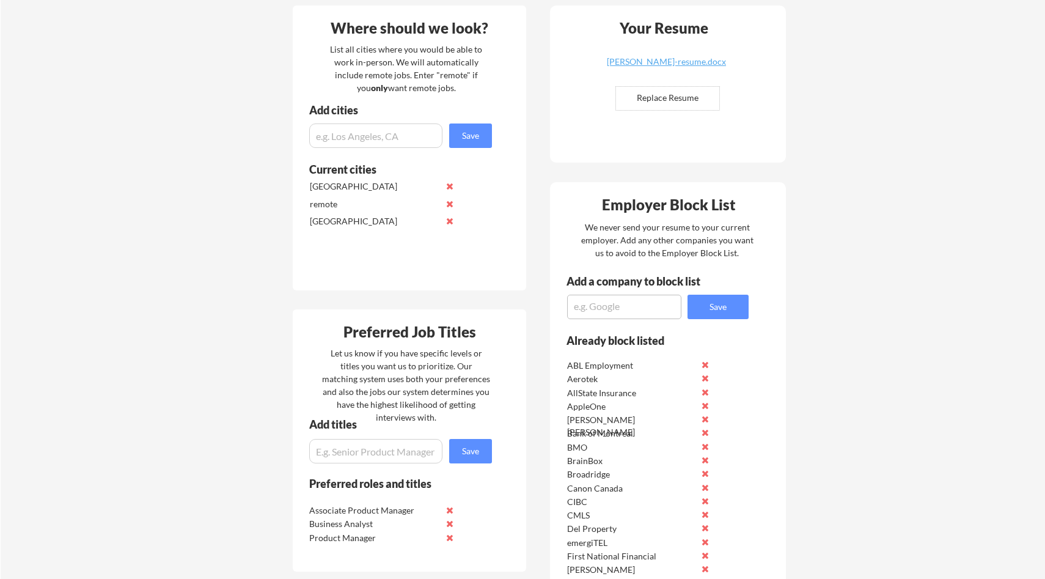
scroll to position [255, 0]
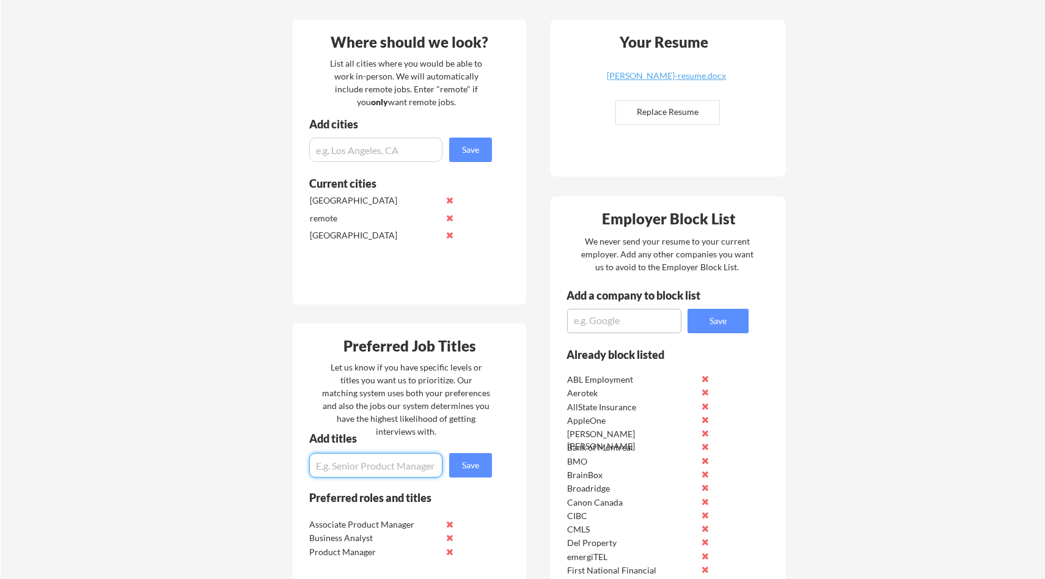
click at [373, 462] on input "input" at bounding box center [375, 465] width 133 height 24
type input "P"
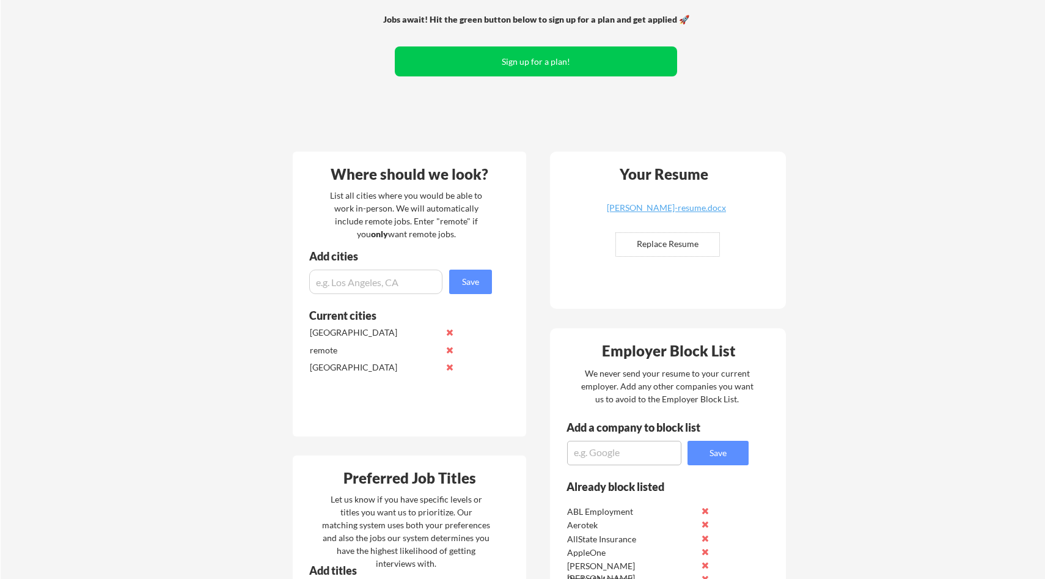
scroll to position [0, 0]
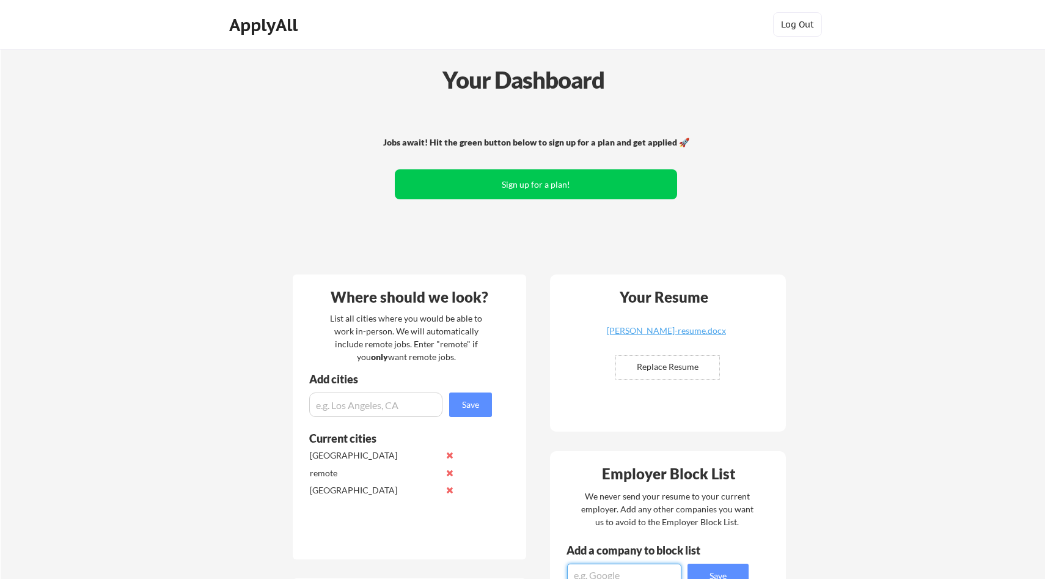
click at [638, 570] on textarea at bounding box center [624, 576] width 114 height 24
paste textarea "MTFX Foreign Exchange & International Payments"
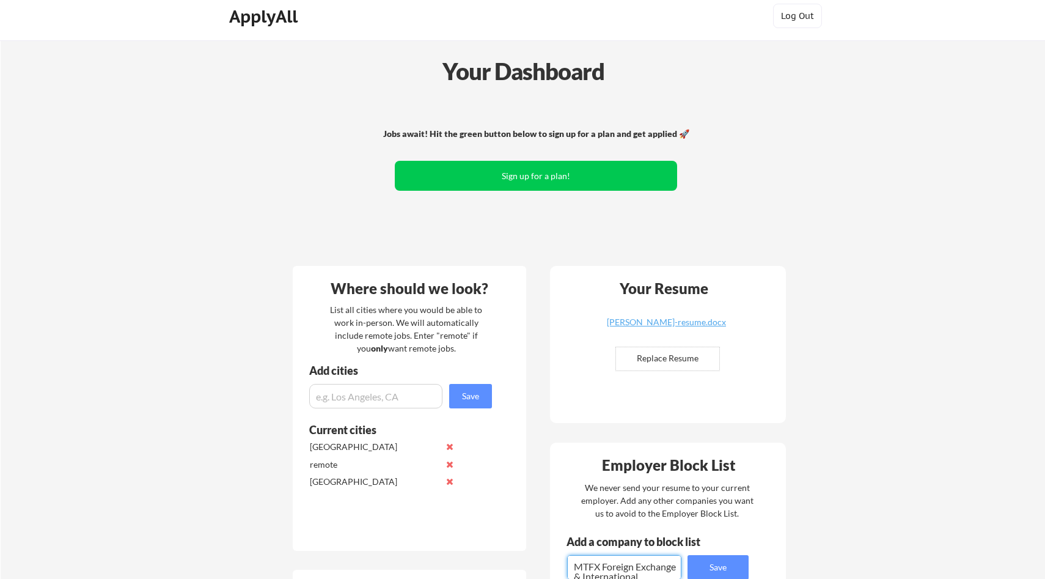
scroll to position [13, 0]
type textarea "MTFX Foreign Exchange & International Payments"
click at [705, 559] on button "Save" at bounding box center [718, 567] width 61 height 24
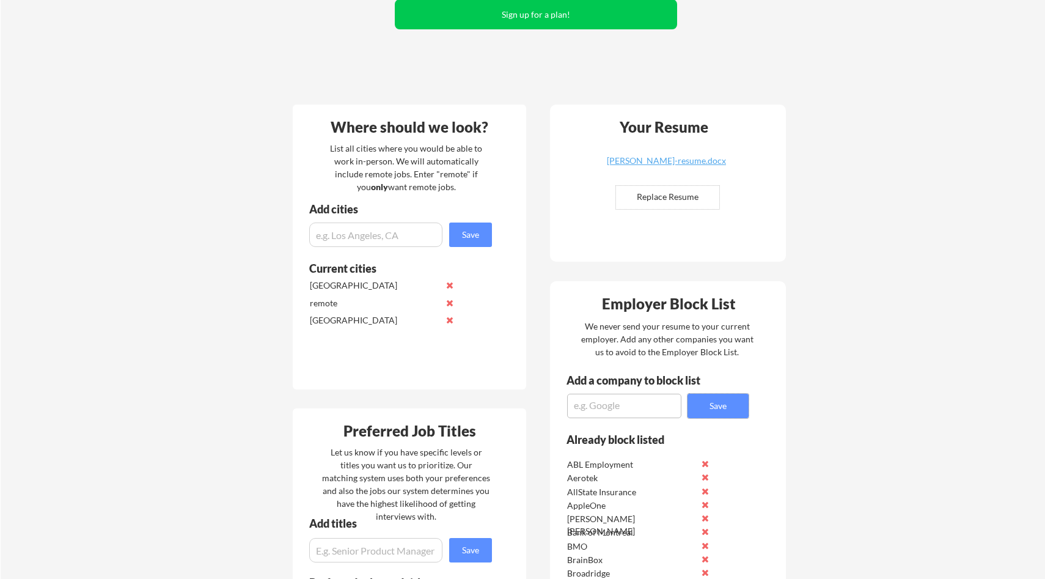
scroll to position [171, 0]
click at [604, 400] on textarea at bounding box center [624, 405] width 114 height 24
paste textarea "Capital Markets Advisors LLC"
type textarea "Capital Markets Advisors LLC"
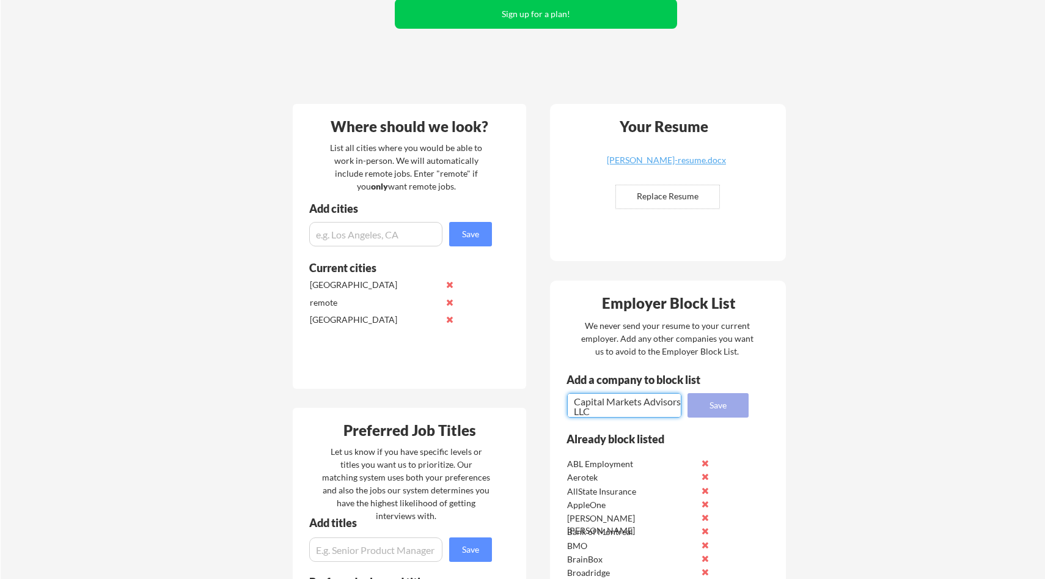
click at [731, 404] on button "Save" at bounding box center [718, 405] width 61 height 24
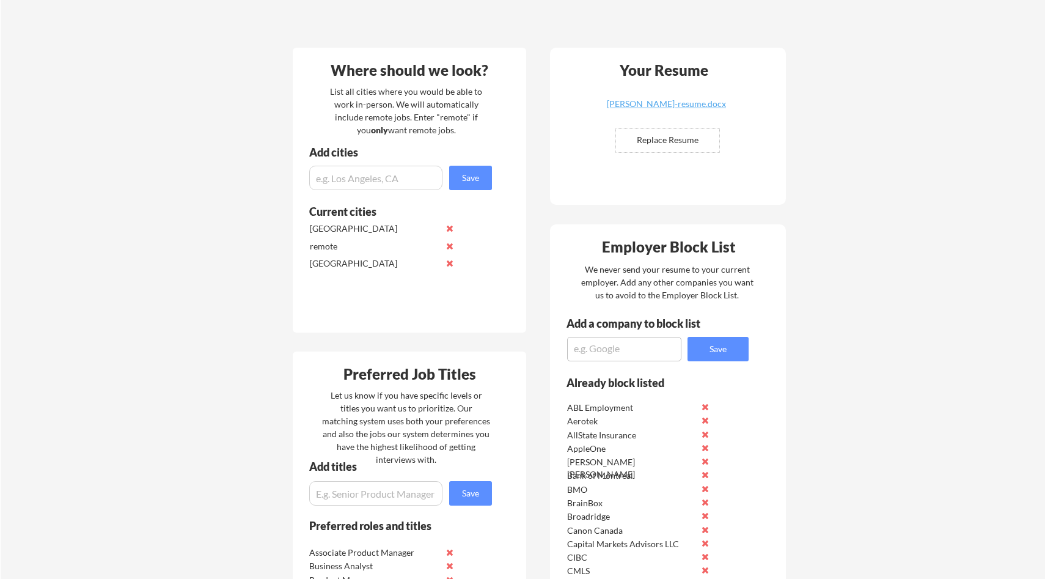
scroll to position [208, 0]
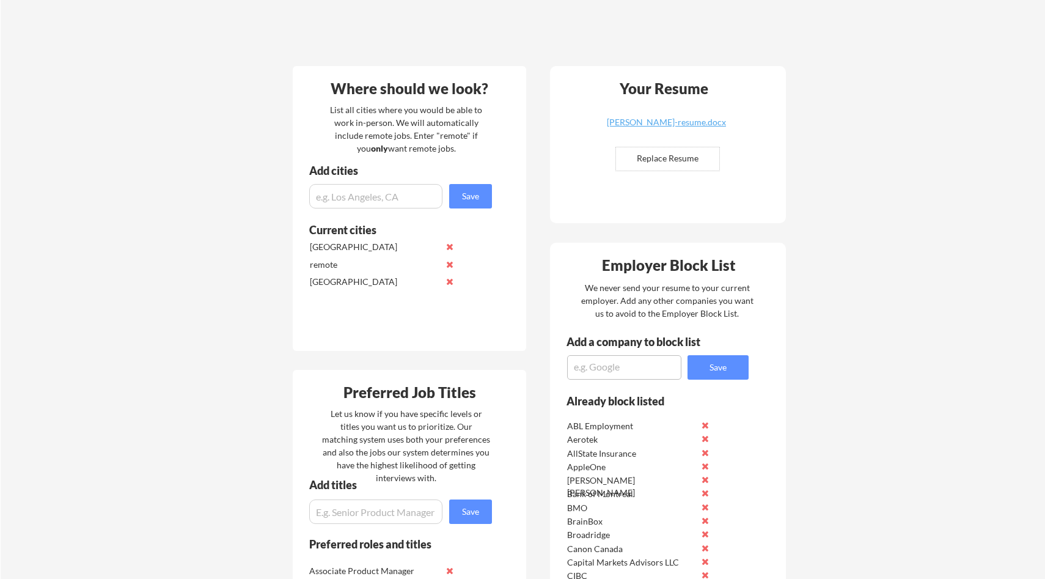
click at [591, 374] on textarea at bounding box center [624, 367] width 114 height 24
paste textarea "Capital Markets Advisors LLC"
click at [577, 370] on textarea "Capital Markets Advisors" at bounding box center [624, 367] width 114 height 24
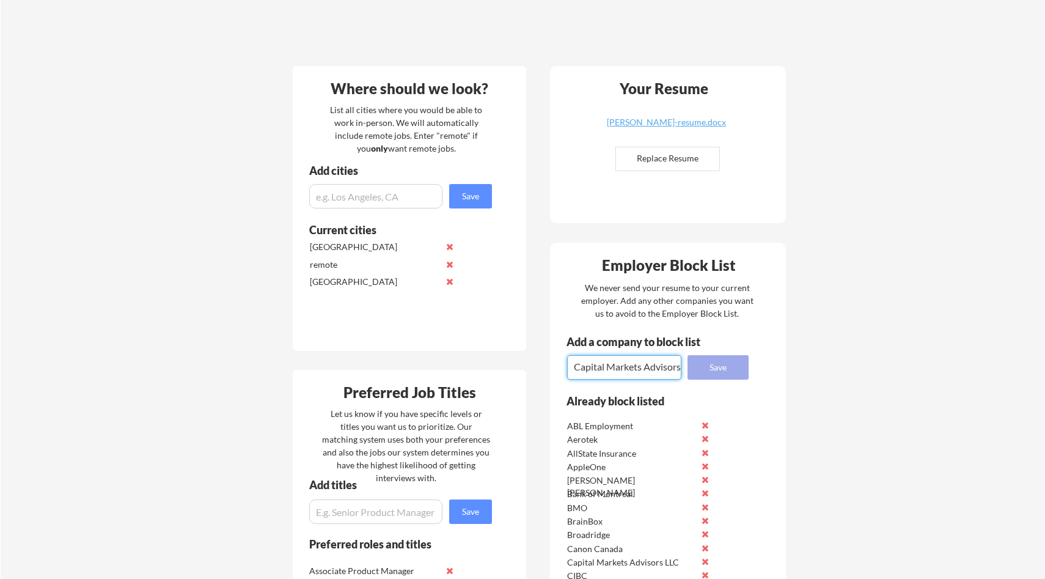
type textarea "Capital Markets Advisors"
click at [712, 368] on button "Save" at bounding box center [718, 367] width 61 height 24
